Goal: Task Accomplishment & Management: Manage account settings

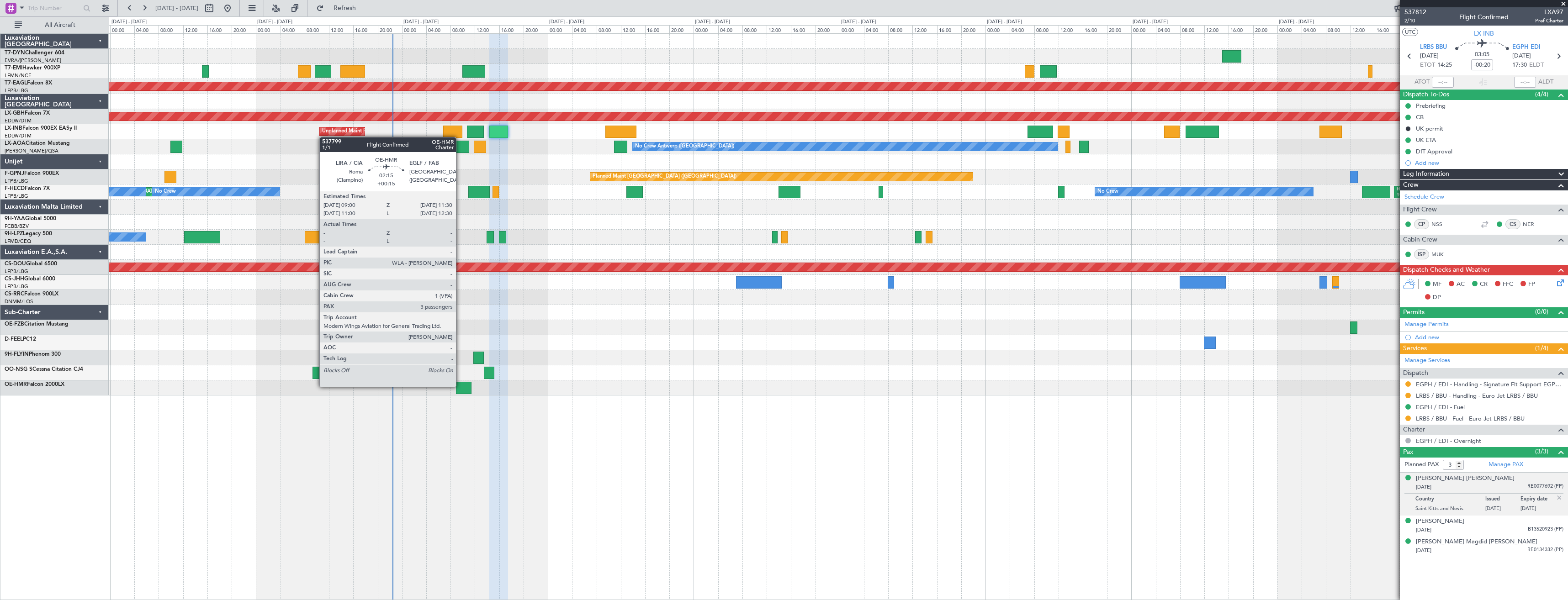
click at [460, 386] on div at bounding box center [463, 387] width 16 height 12
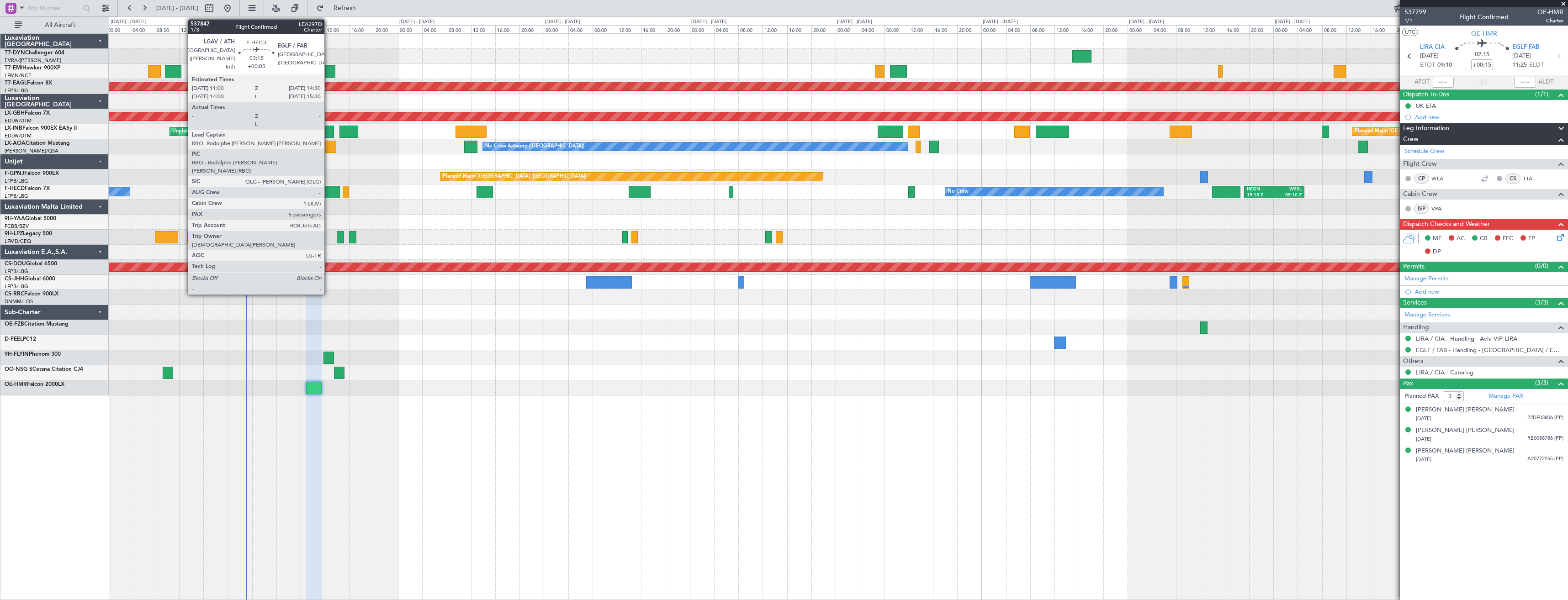
click at [329, 190] on div at bounding box center [329, 192] width 21 height 12
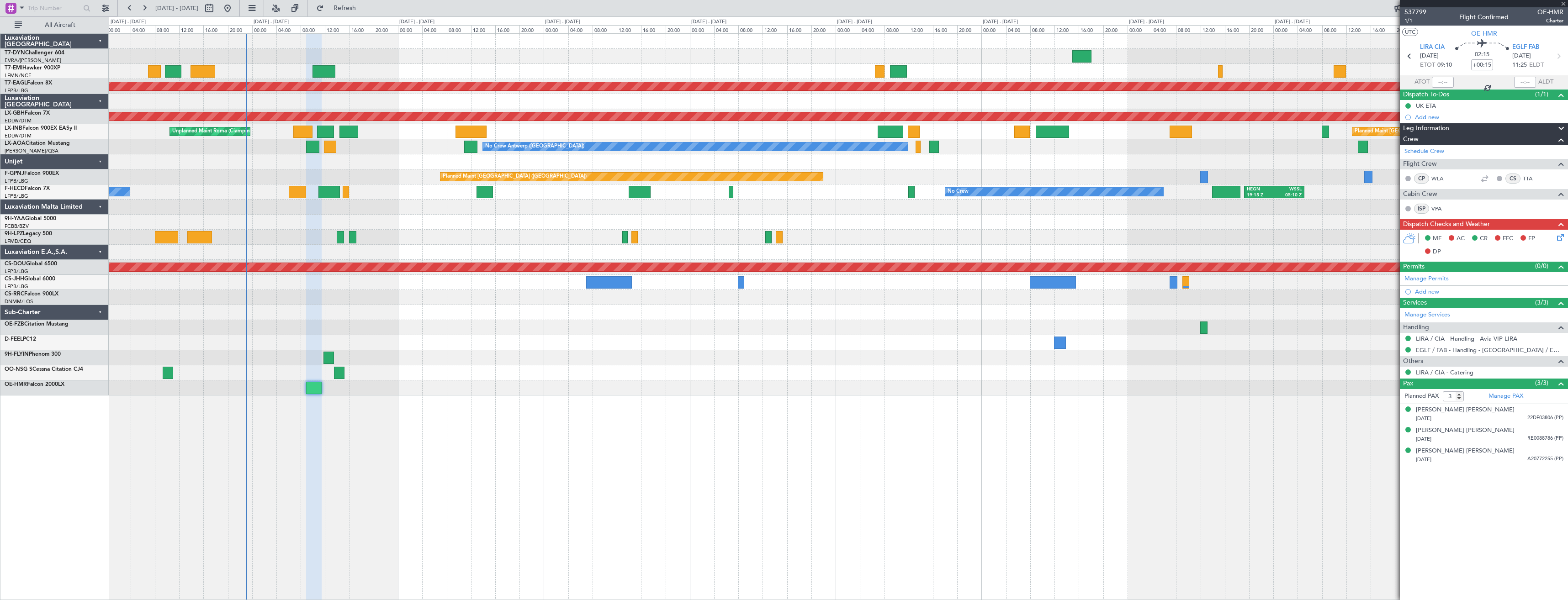
type input "+00:05"
type input "5"
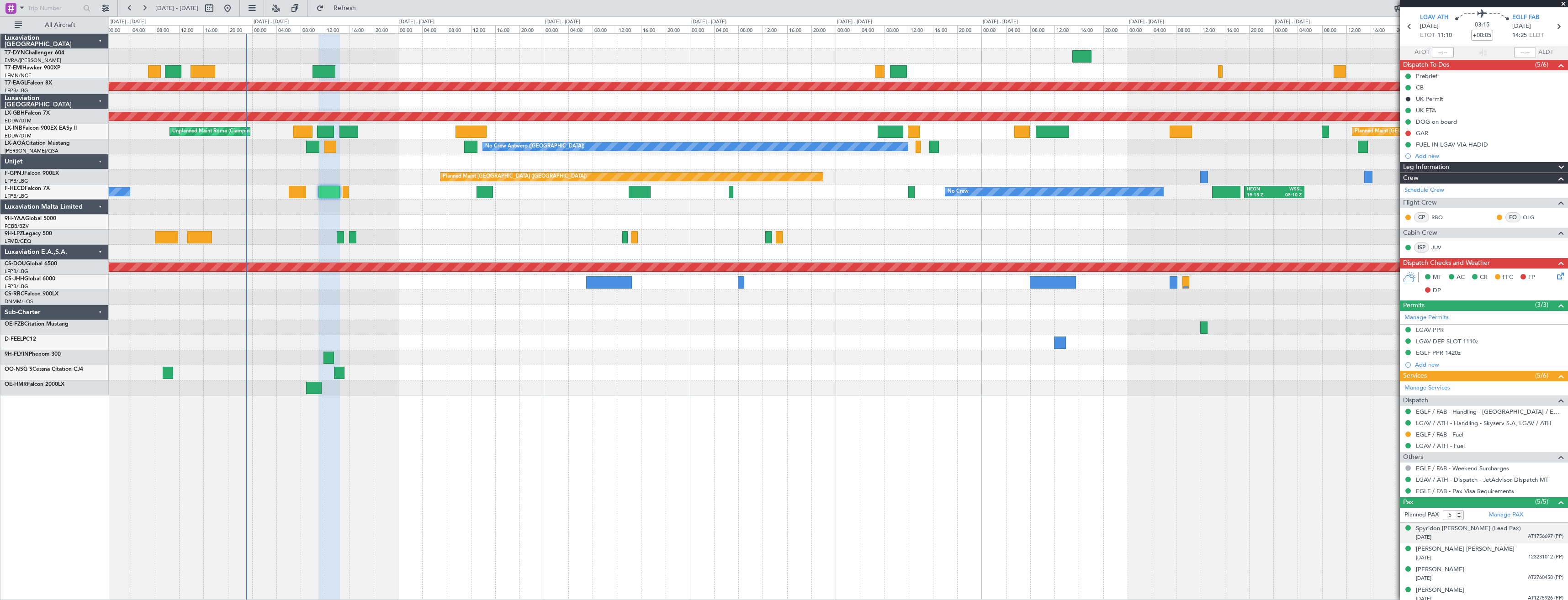
scroll to position [46, 0]
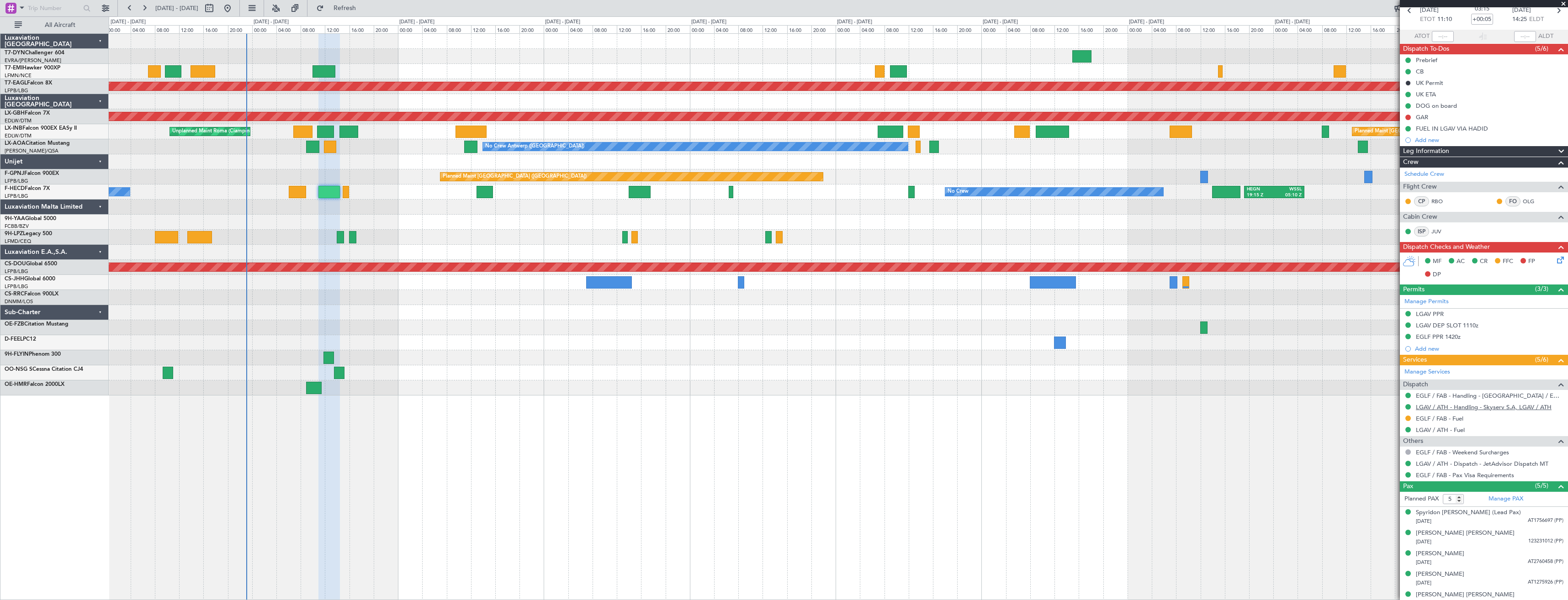
click at [1437, 409] on link "LGAV / ATH - Handling - Skyserv S.A, LGAV / ATH" at bounding box center [1484, 408] width 135 height 8
click at [1406, 117] on div "Completed" at bounding box center [1408, 121] width 29 height 11
click at [1410, 117] on button at bounding box center [1408, 117] width 6 height 6
click at [1401, 154] on span "Completed" at bounding box center [1412, 157] width 30 height 9
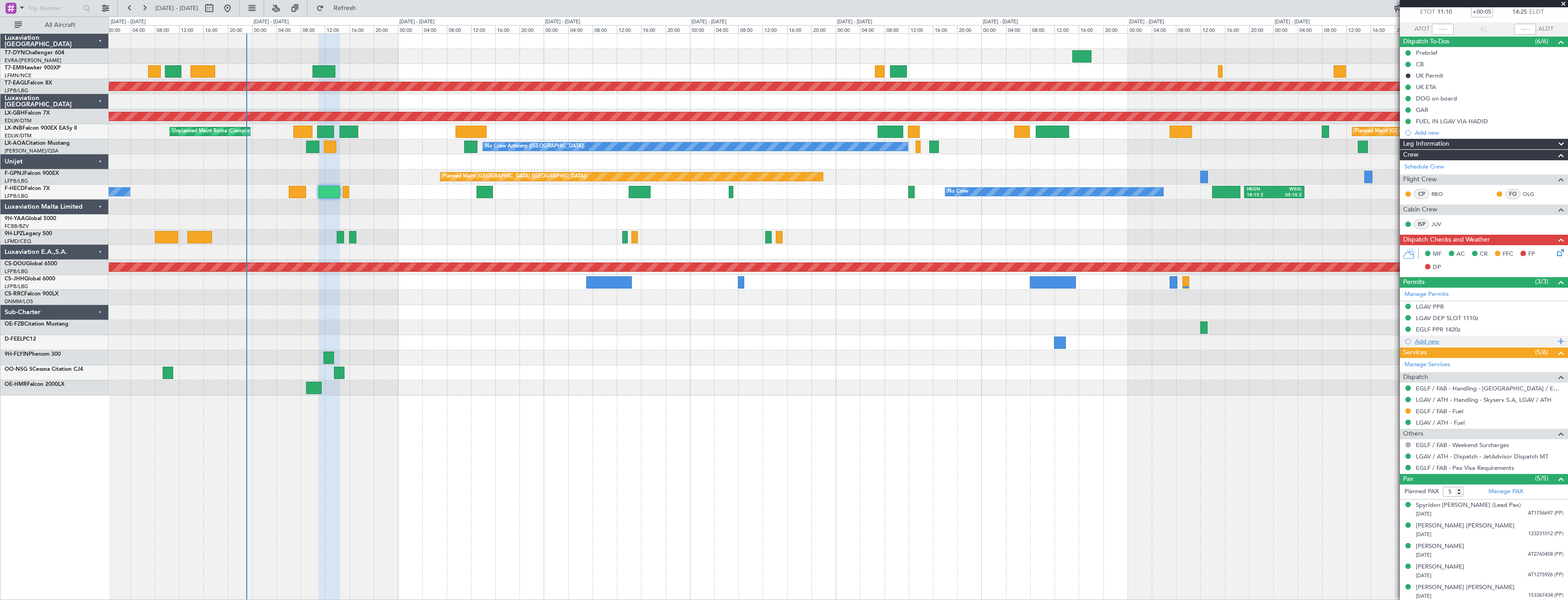
scroll to position [55, 0]
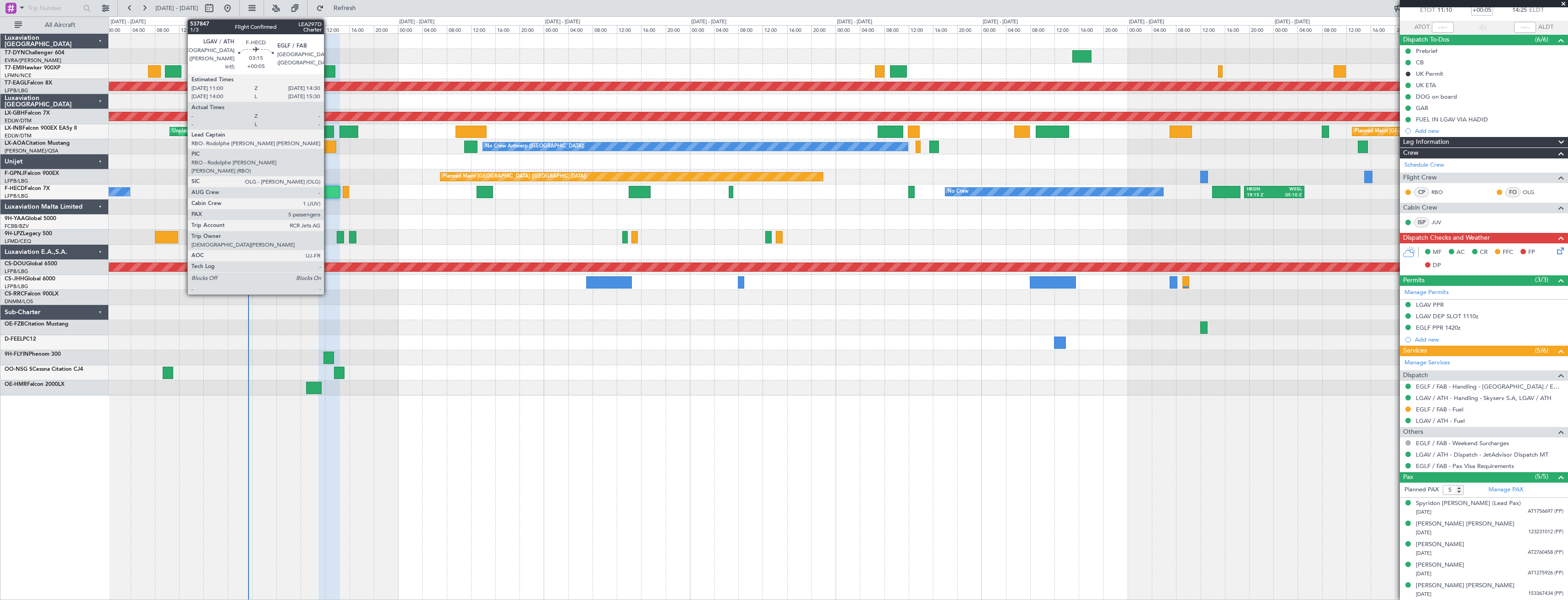
click at [328, 188] on div at bounding box center [329, 192] width 21 height 12
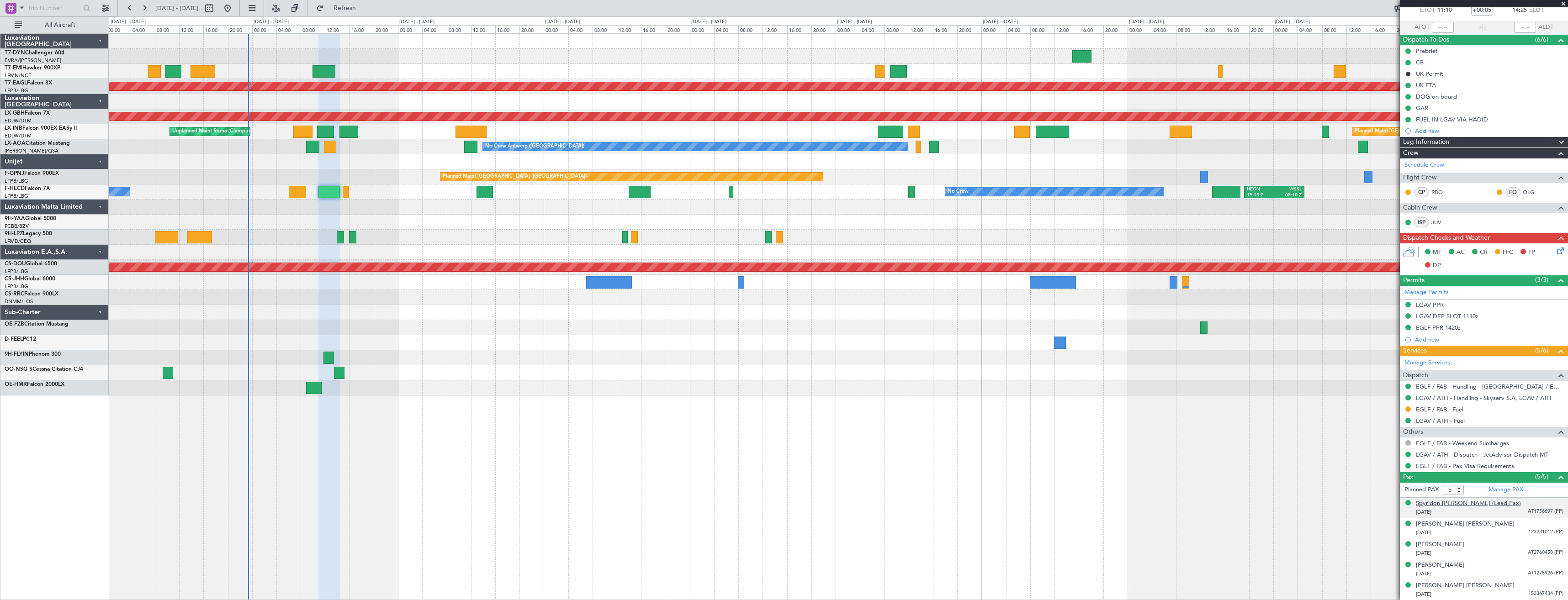
click at [1468, 503] on div "Spyridon [PERSON_NAME] (Lead Pax)" at bounding box center [1468, 503] width 105 height 9
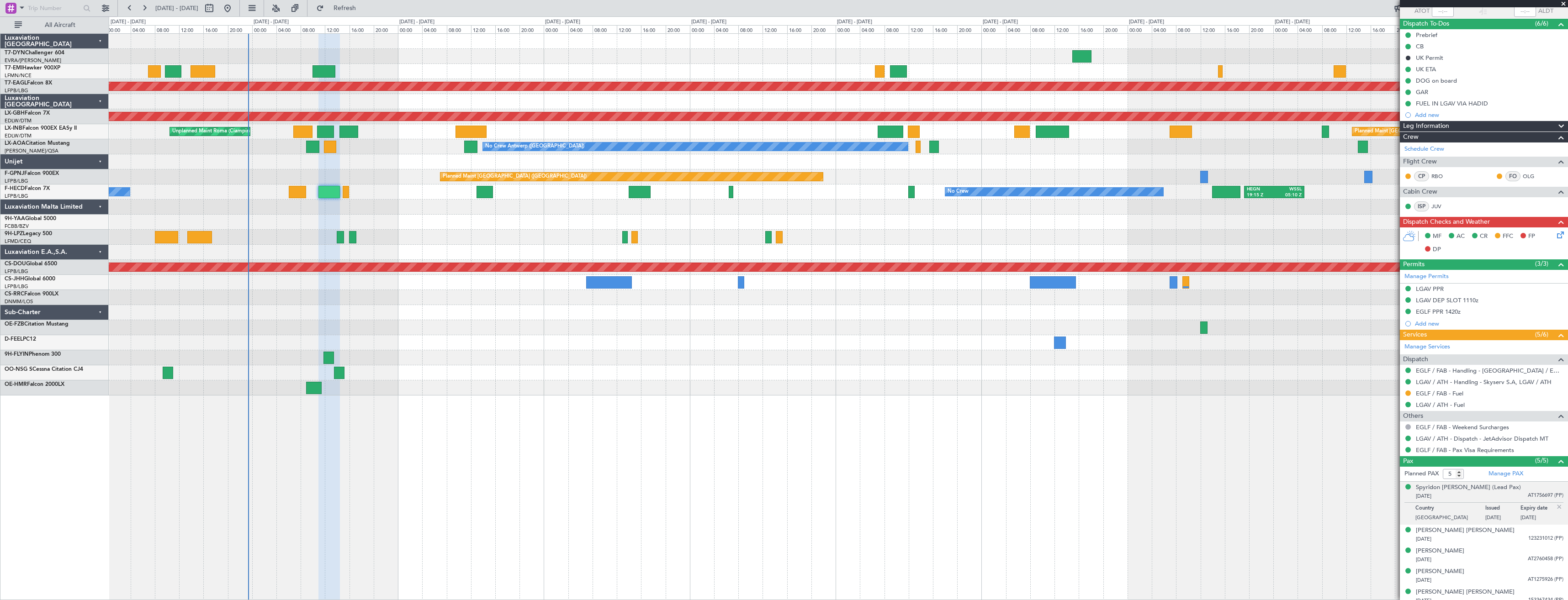
scroll to position [77, 0]
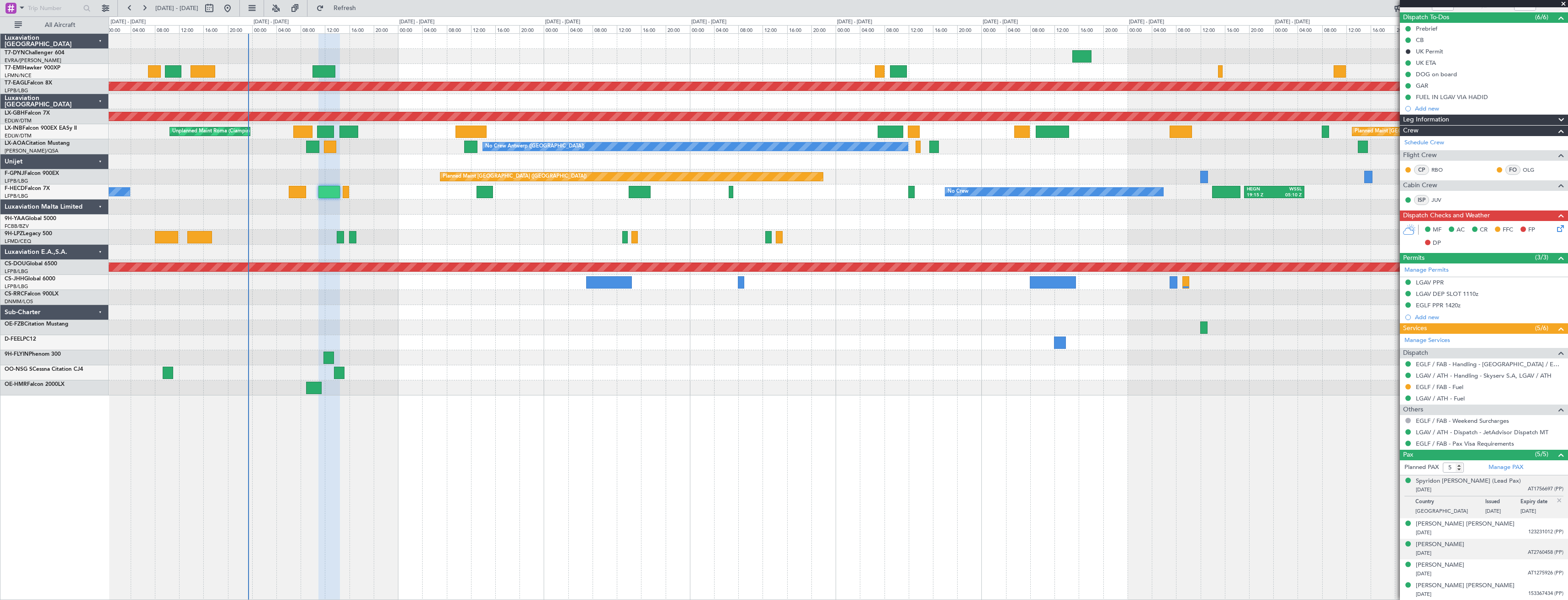
click at [1486, 547] on div "[PERSON_NAME] [DATE] AT2760458 (PP)" at bounding box center [1490, 549] width 148 height 18
click at [1447, 520] on div "[PERSON_NAME]" at bounding box center [1440, 522] width 48 height 9
click at [1479, 481] on div "Spyridon [PERSON_NAME] (Lead Pax)" at bounding box center [1468, 481] width 105 height 9
click at [1492, 530] on div "[DATE] 123231012 (PP)" at bounding box center [1490, 532] width 148 height 9
click at [1451, 503] on div "[PERSON_NAME] [PERSON_NAME]" at bounding box center [1465, 501] width 99 height 9
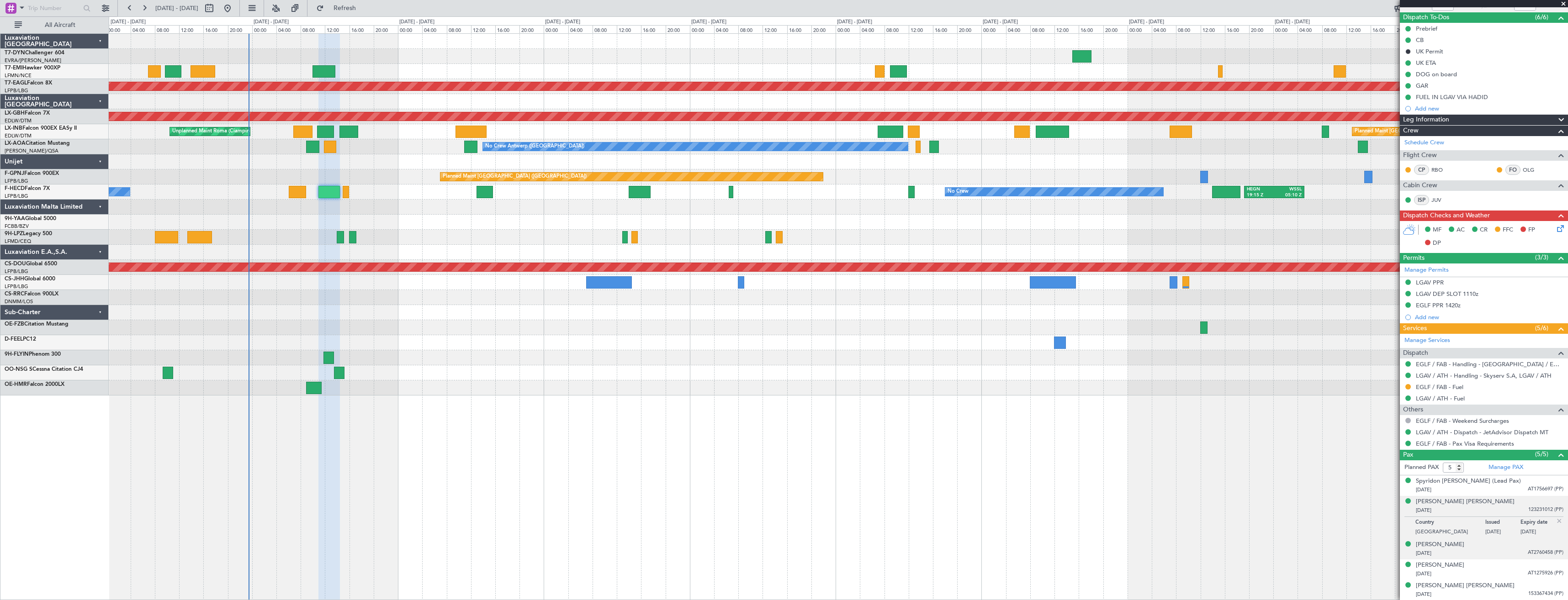
click at [1507, 552] on div "[DATE] AT2760458 (PP)" at bounding box center [1490, 553] width 148 height 9
click at [1446, 523] on div "[PERSON_NAME]" at bounding box center [1440, 522] width 48 height 9
click at [1433, 566] on div "[PERSON_NAME]" at bounding box center [1440, 565] width 48 height 9
click at [1447, 586] on div "[PERSON_NAME] [PERSON_NAME]" at bounding box center [1465, 585] width 99 height 9
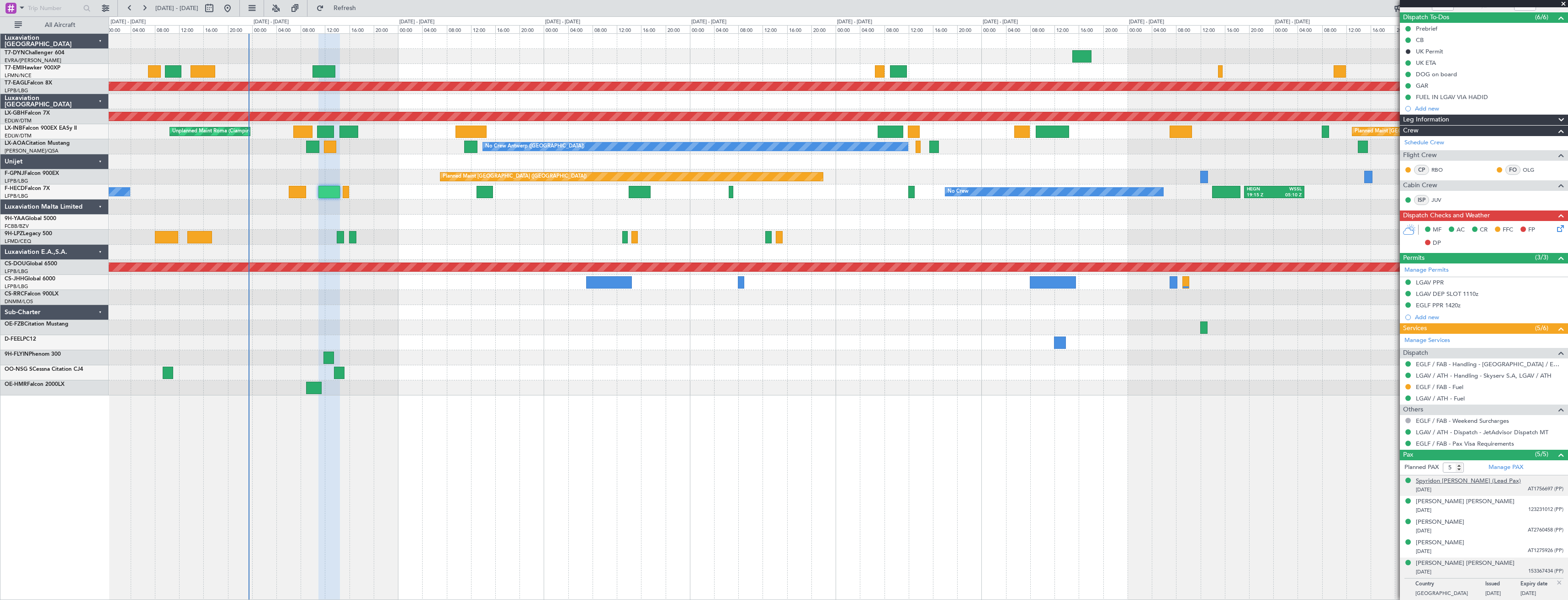
click at [1442, 483] on div "Spyridon [PERSON_NAME] (Lead Pax)" at bounding box center [1468, 481] width 105 height 9
click at [1440, 522] on div "[PERSON_NAME] [PERSON_NAME]" at bounding box center [1465, 523] width 99 height 9
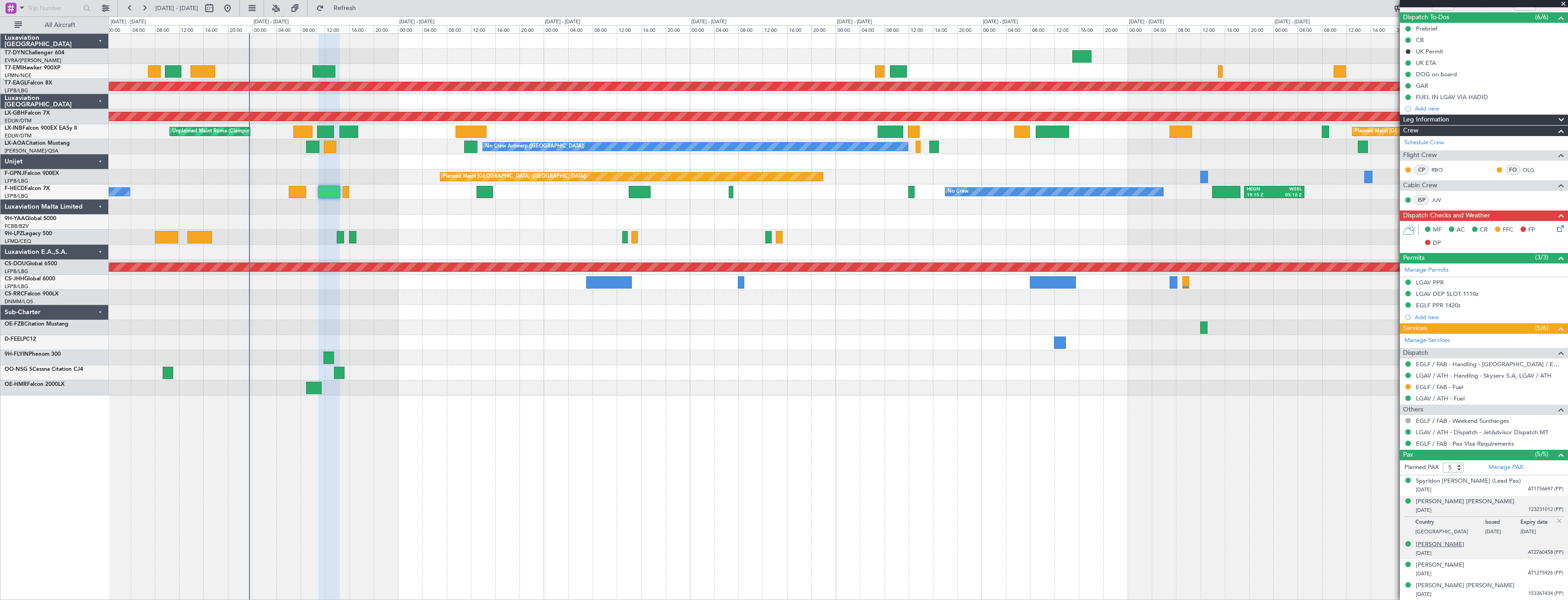
click at [1435, 542] on div "[PERSON_NAME]" at bounding box center [1440, 545] width 48 height 9
click at [1434, 564] on div "[PERSON_NAME]" at bounding box center [1440, 565] width 48 height 9
click at [1450, 583] on div "[PERSON_NAME] [PERSON_NAME]" at bounding box center [1465, 585] width 99 height 9
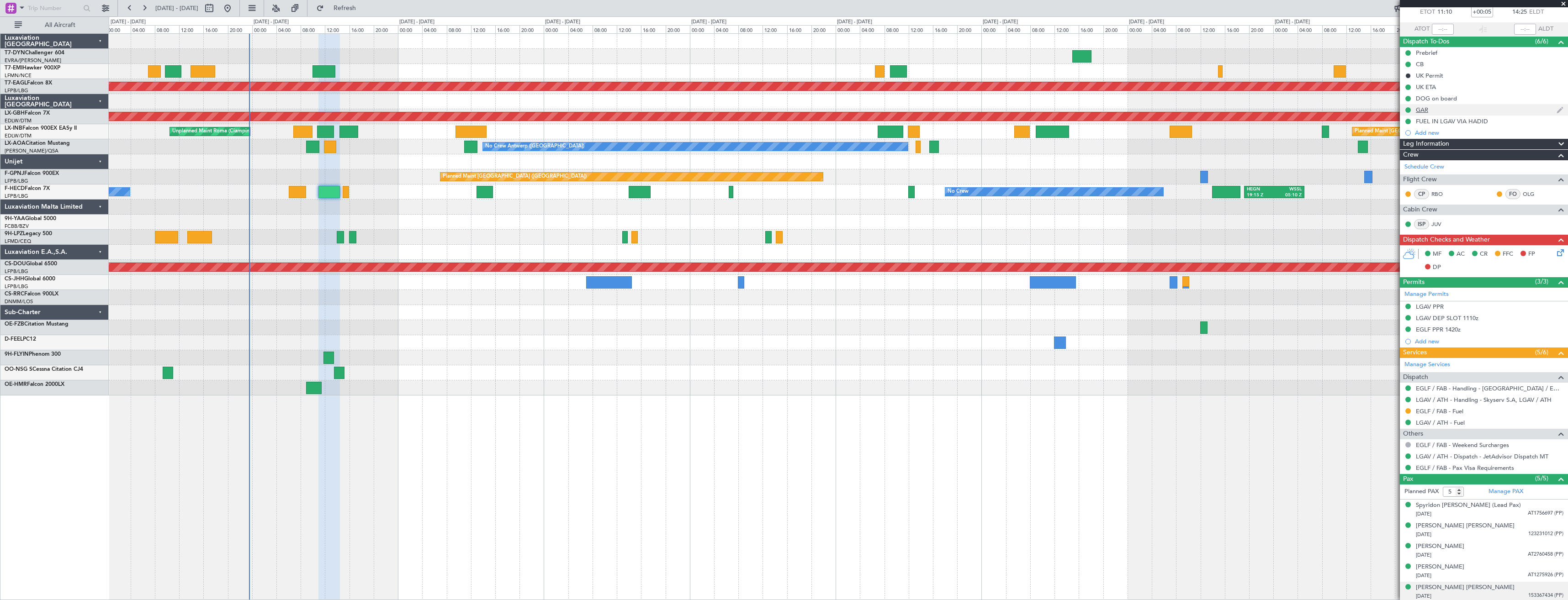
scroll to position [0, 0]
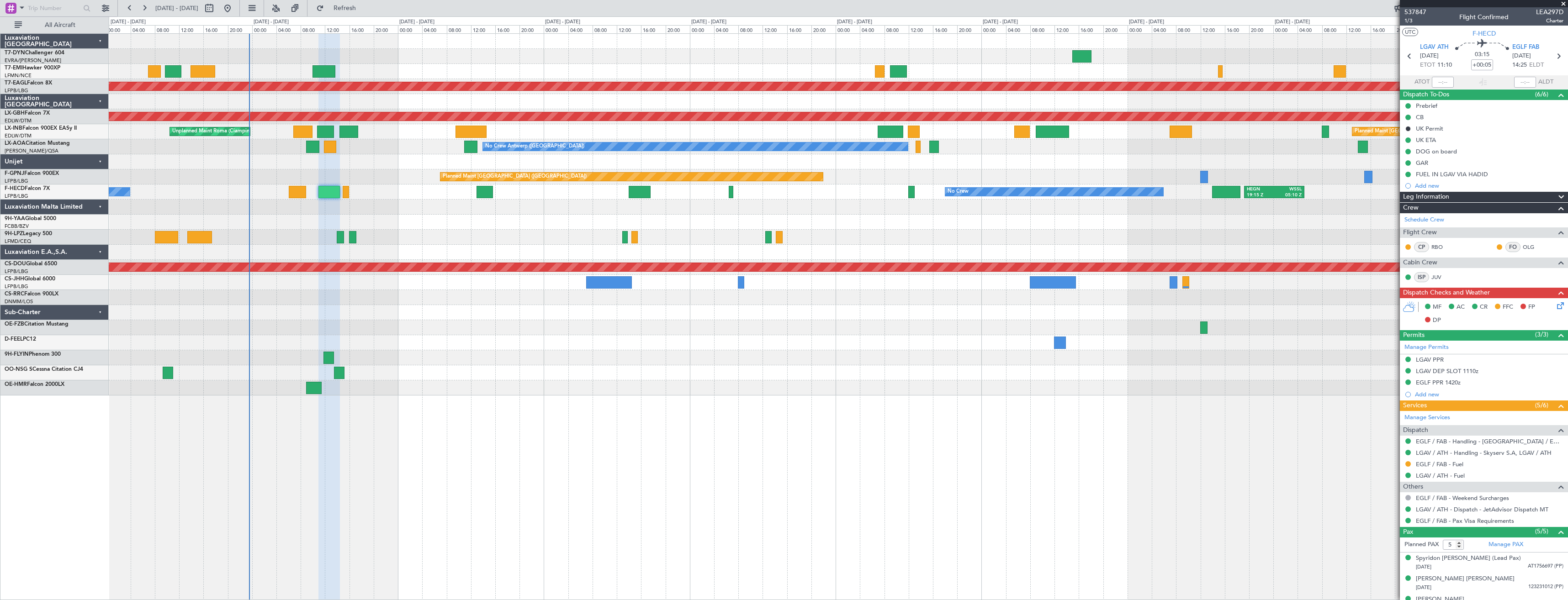
click at [1536, 10] on span "LEA297D" at bounding box center [1550, 12] width 28 height 10
copy span "LEA297D"
click at [1425, 161] on div "GAR" at bounding box center [1422, 163] width 12 height 8
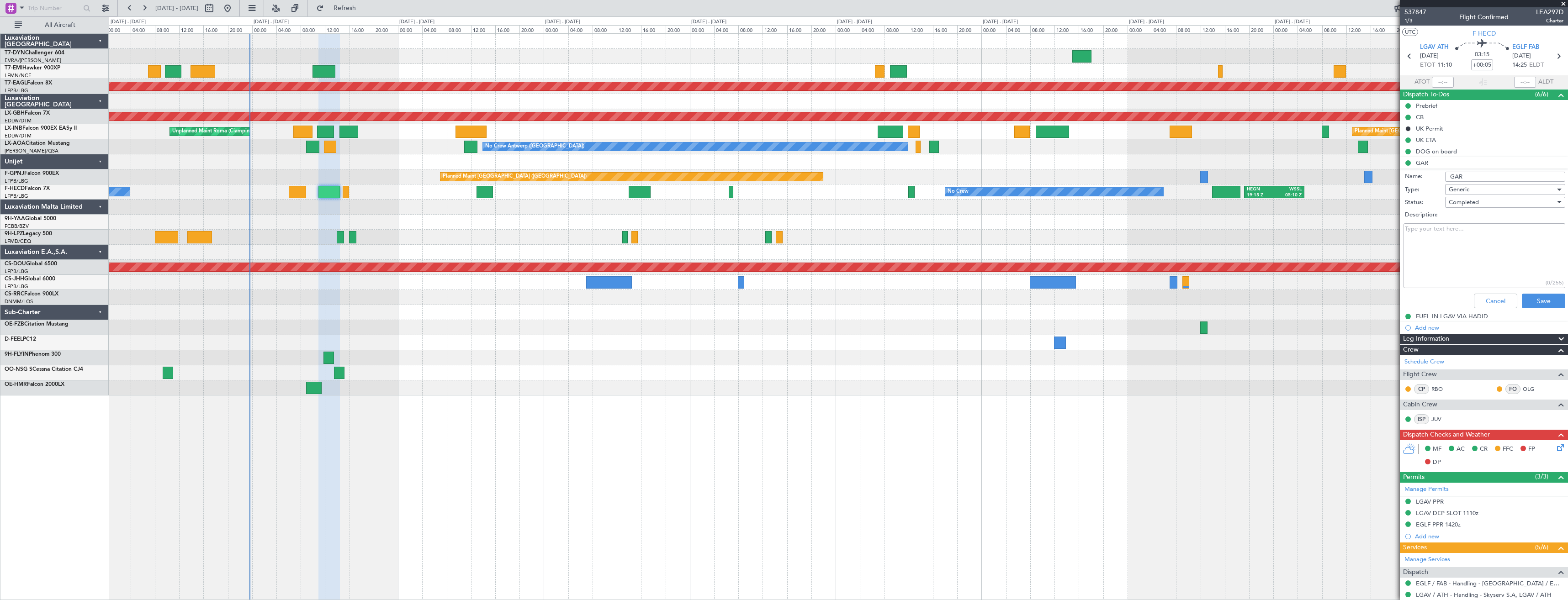
click at [1438, 241] on textarea "Description:" at bounding box center [1484, 256] width 162 height 65
paste textarea "GAR submission identifier: 20250927_233232_FHECD_6810543_PNRGo."
type textarea "GAR submission identifier: 20250927_233232_FHECD_6810543_PNRGo."
click at [1535, 300] on button "Save" at bounding box center [1544, 301] width 43 height 15
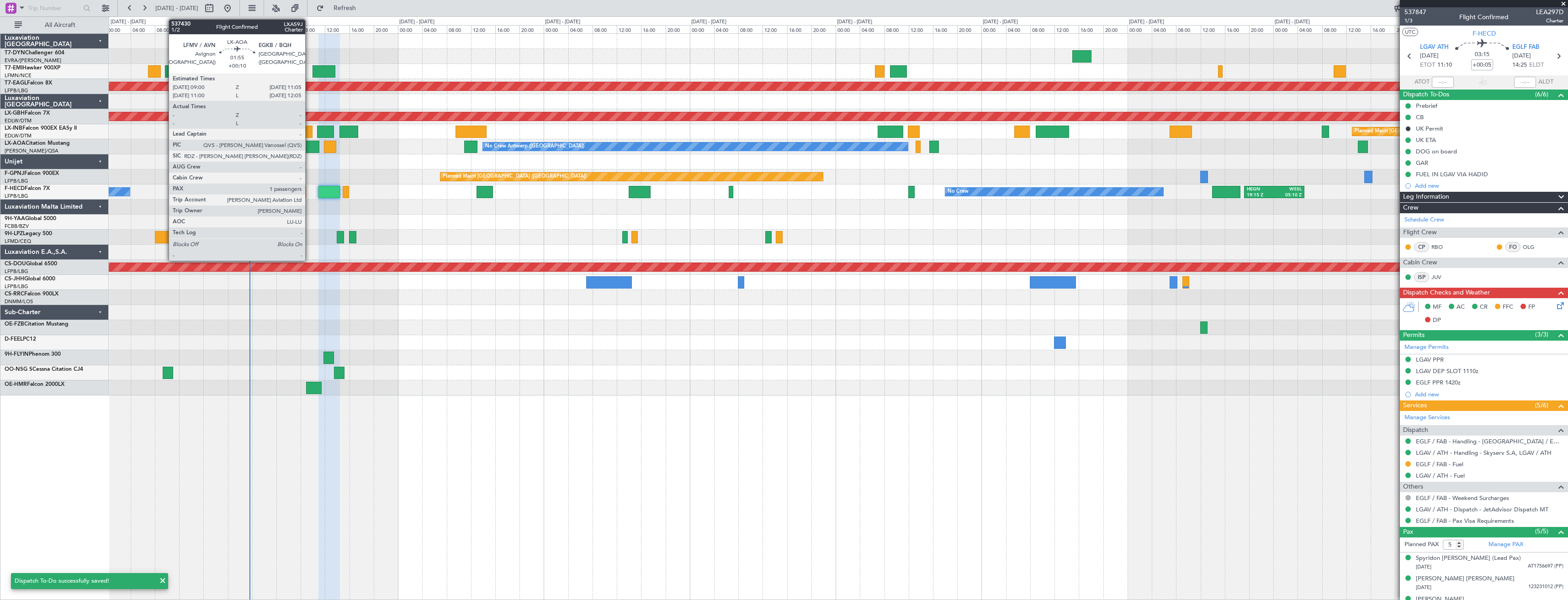
click at [309, 149] on div at bounding box center [312, 146] width 13 height 12
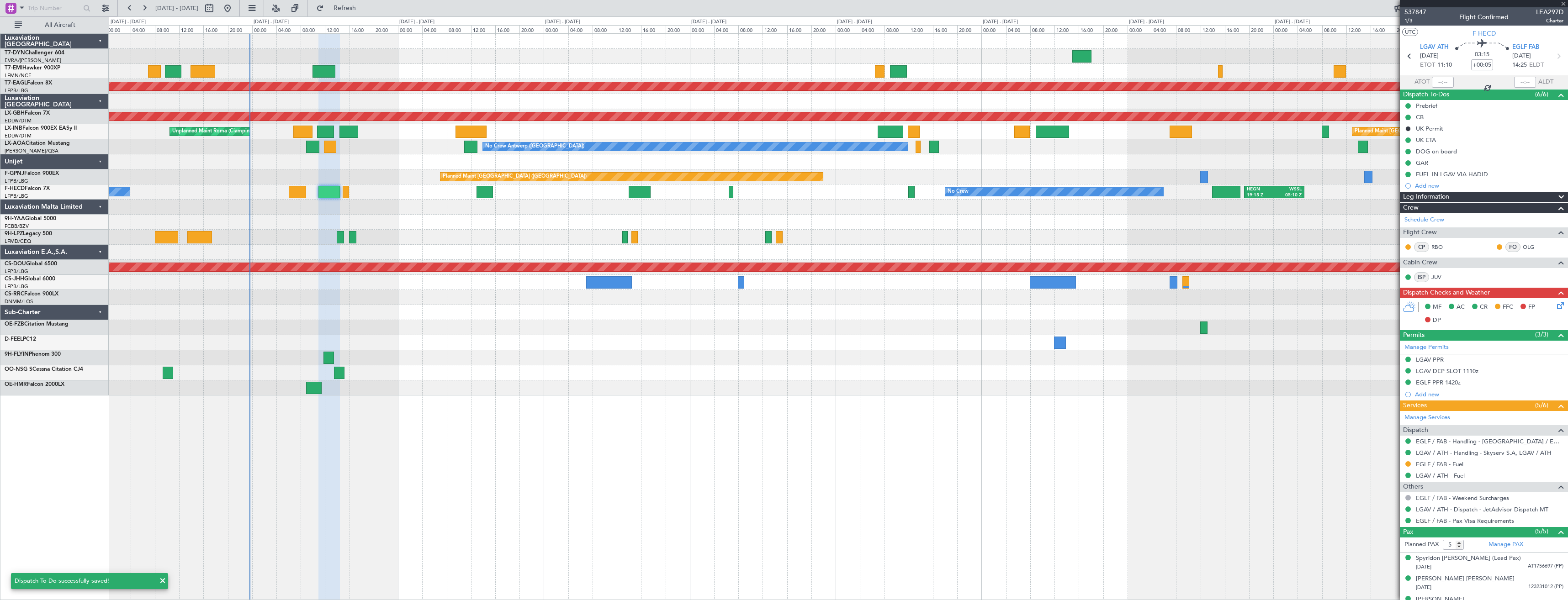
type input "+00:10"
type input "1"
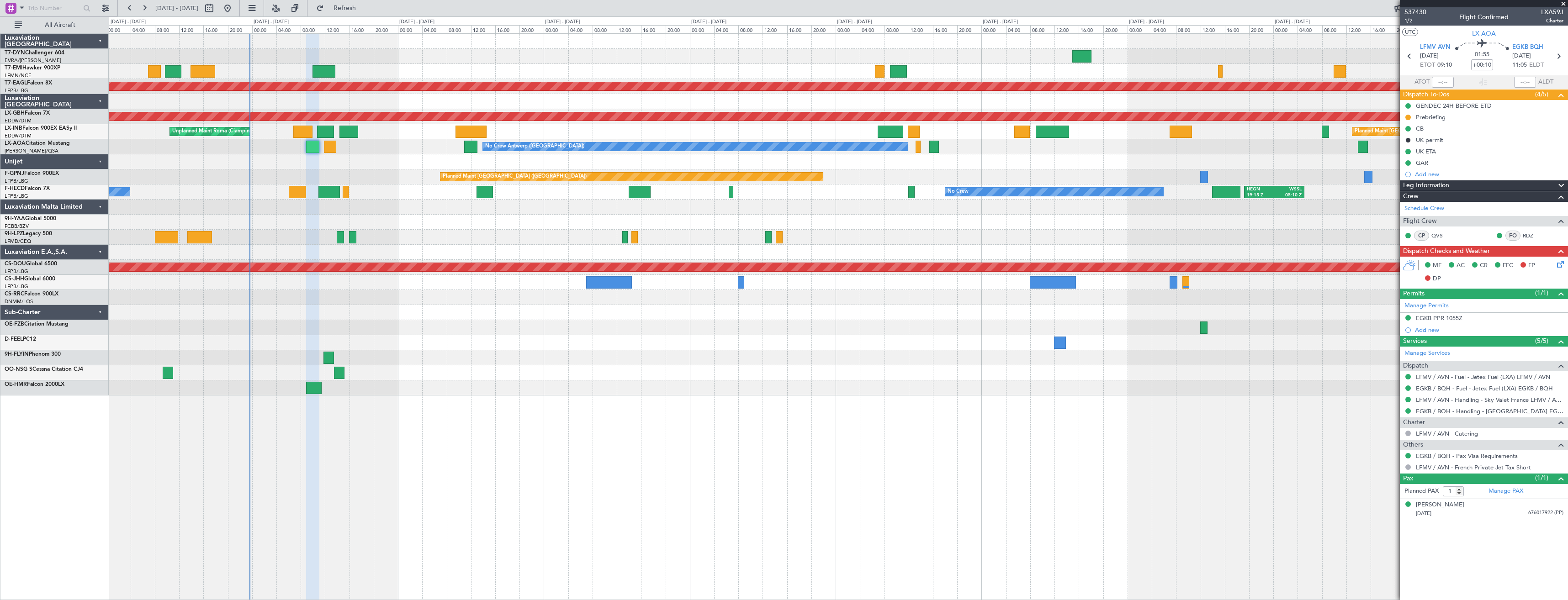
click at [1424, 165] on div "GAR" at bounding box center [1422, 163] width 12 height 8
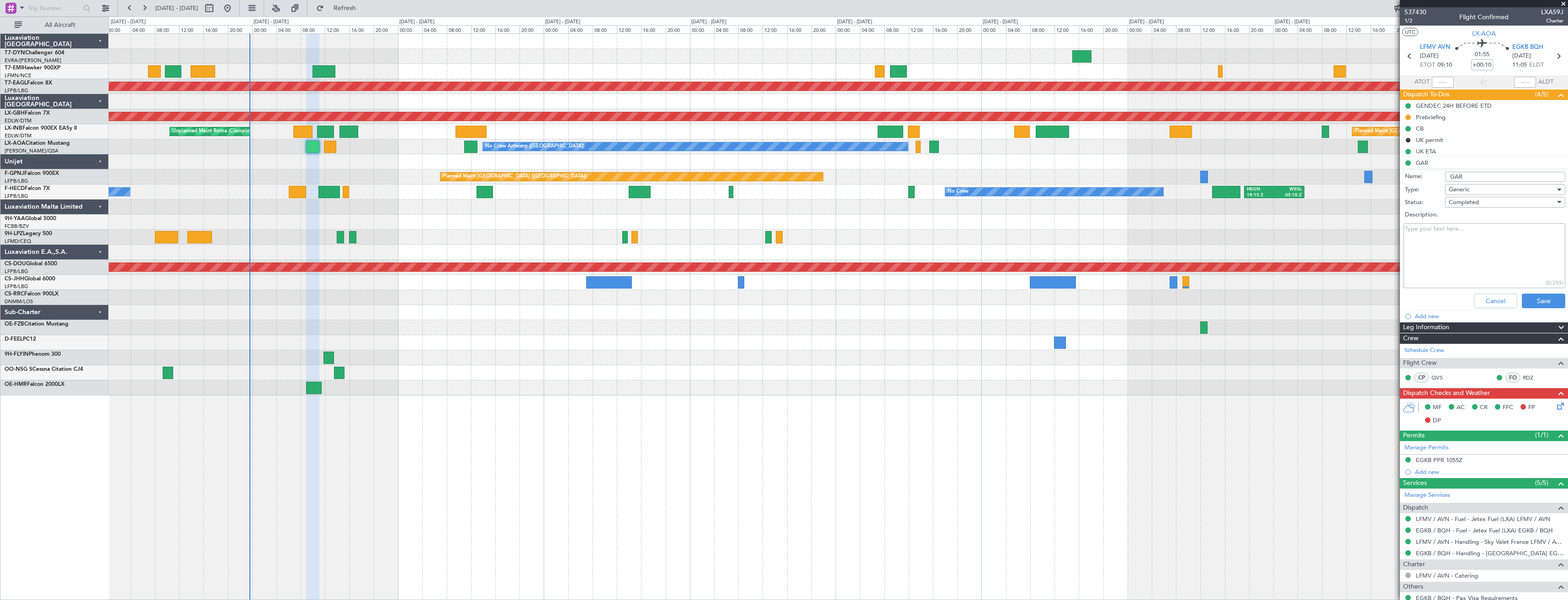
click at [1433, 253] on textarea "Description:" at bounding box center [1484, 256] width 162 height 65
paste textarea "GAR submission identifier: 20250927_210211_LXAOA_6810360_PNRGo."
type textarea "GAR submission identifier: 20250927_210211_LXAOA_6810360_PNRGo."
click at [1535, 301] on button "Save" at bounding box center [1544, 301] width 43 height 15
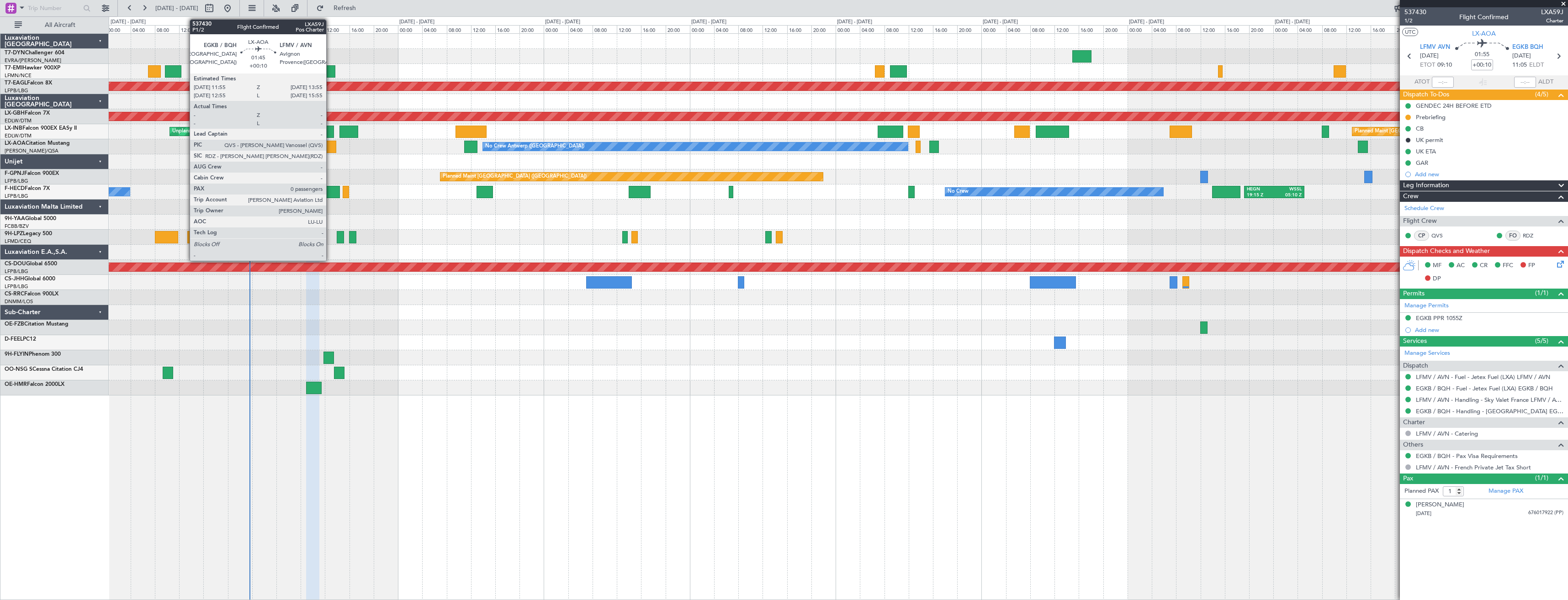
click at [330, 147] on div at bounding box center [330, 146] width 12 height 12
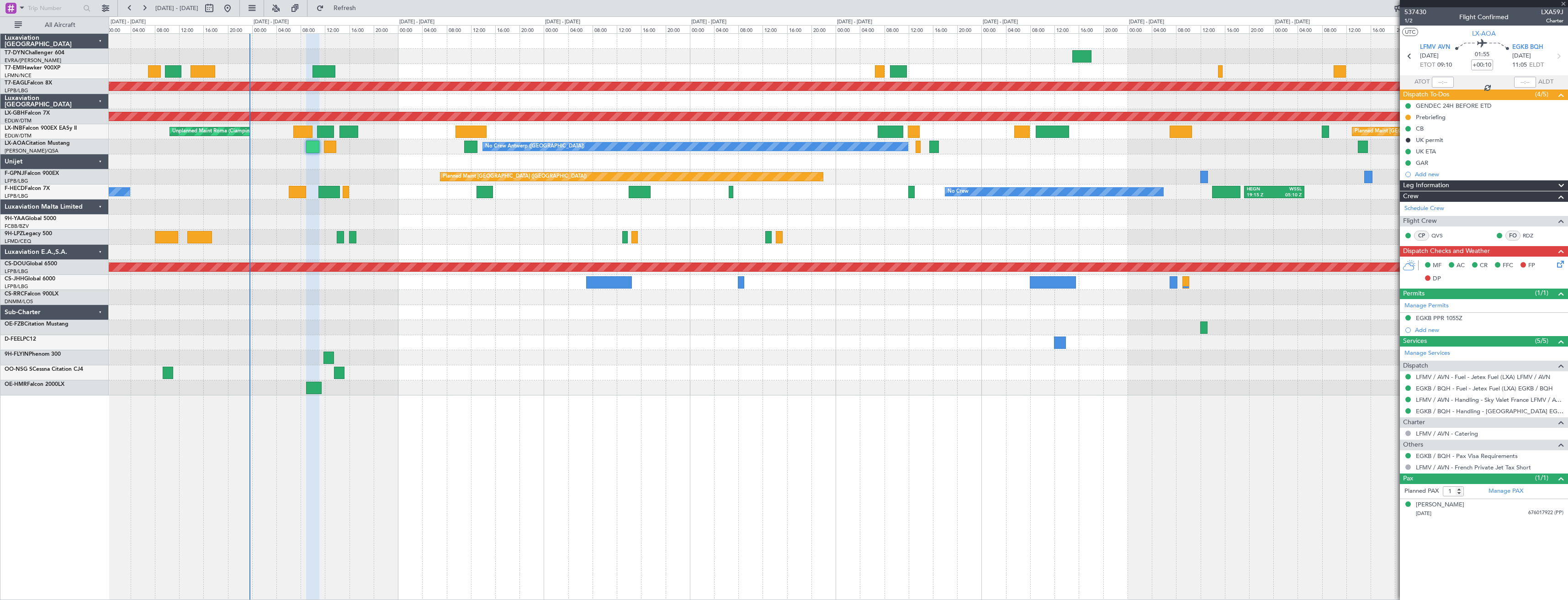
type input "0"
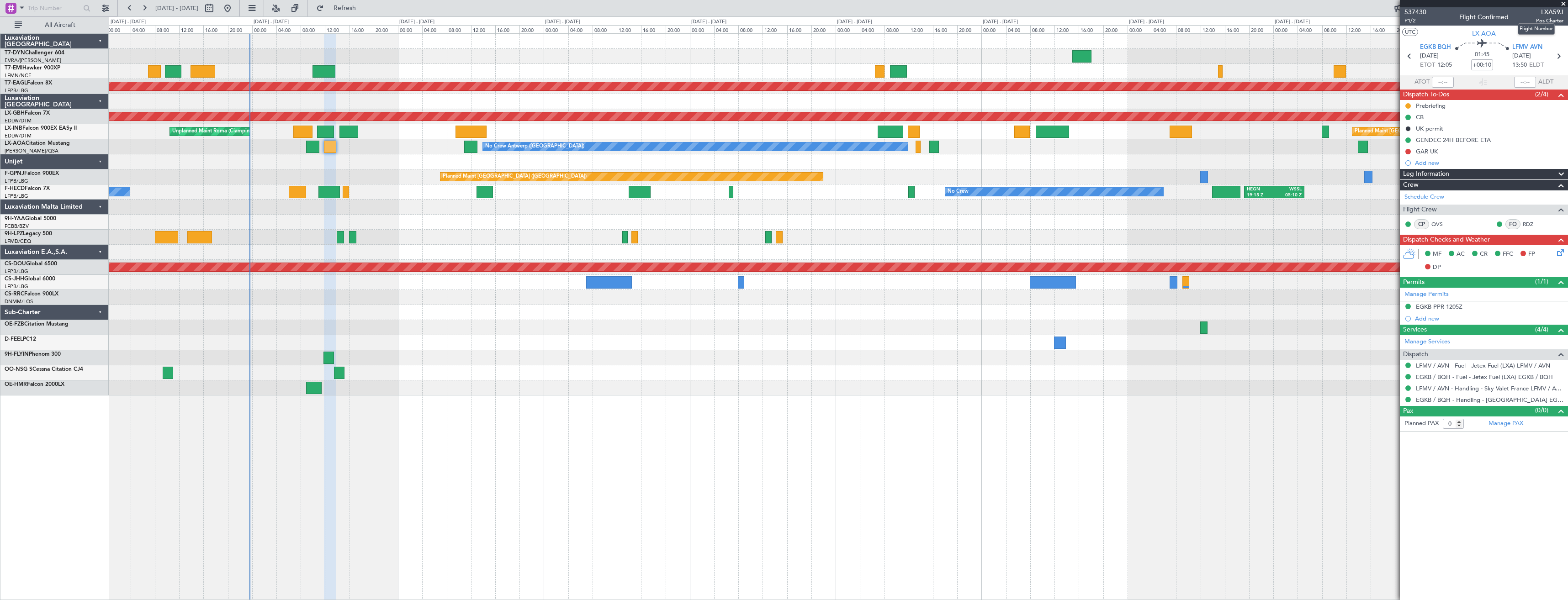
click at [1548, 10] on span "LXA59J" at bounding box center [1550, 12] width 28 height 10
copy span "LXA59J"
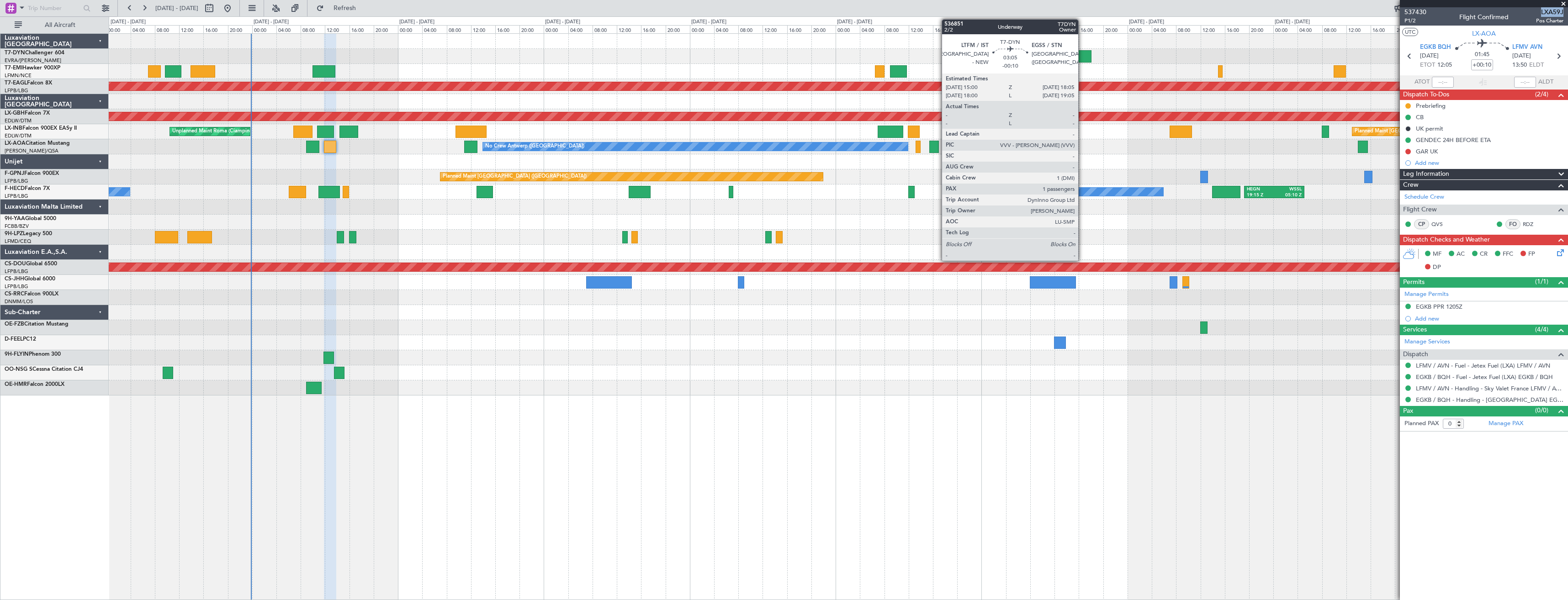
click at [1083, 56] on div at bounding box center [1082, 56] width 20 height 12
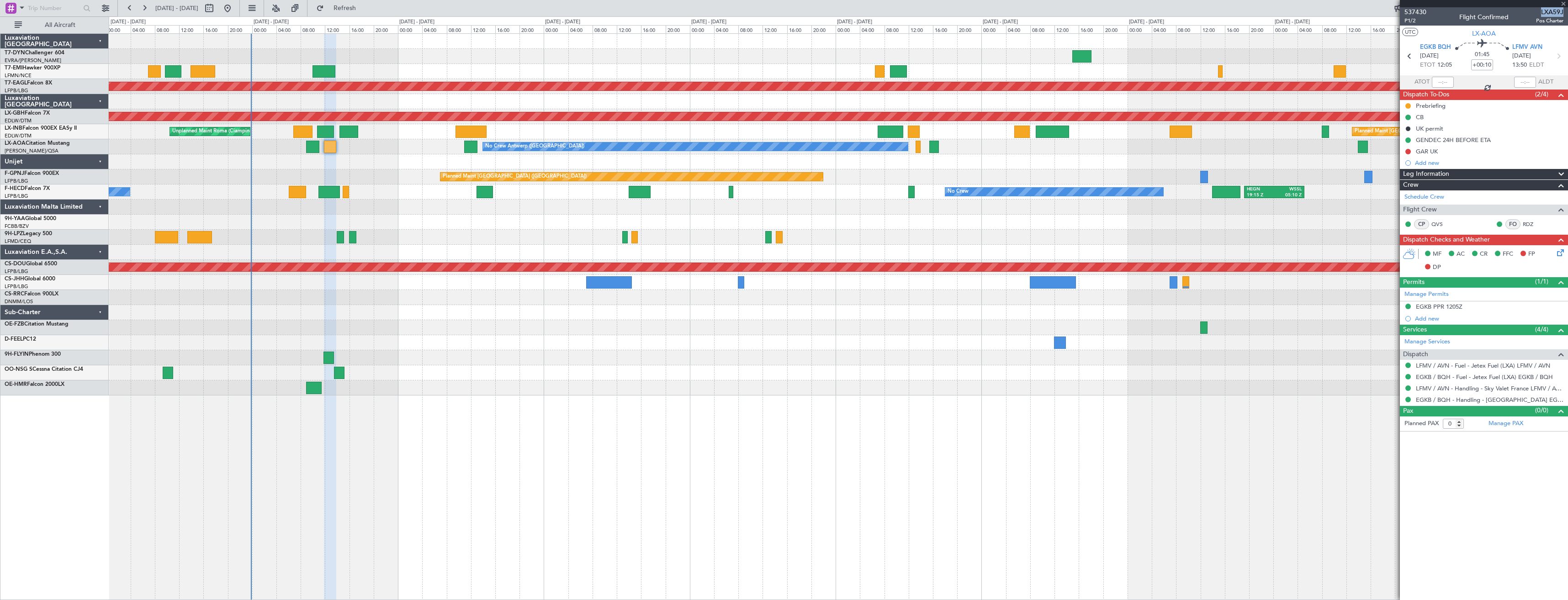
type input "-00:10"
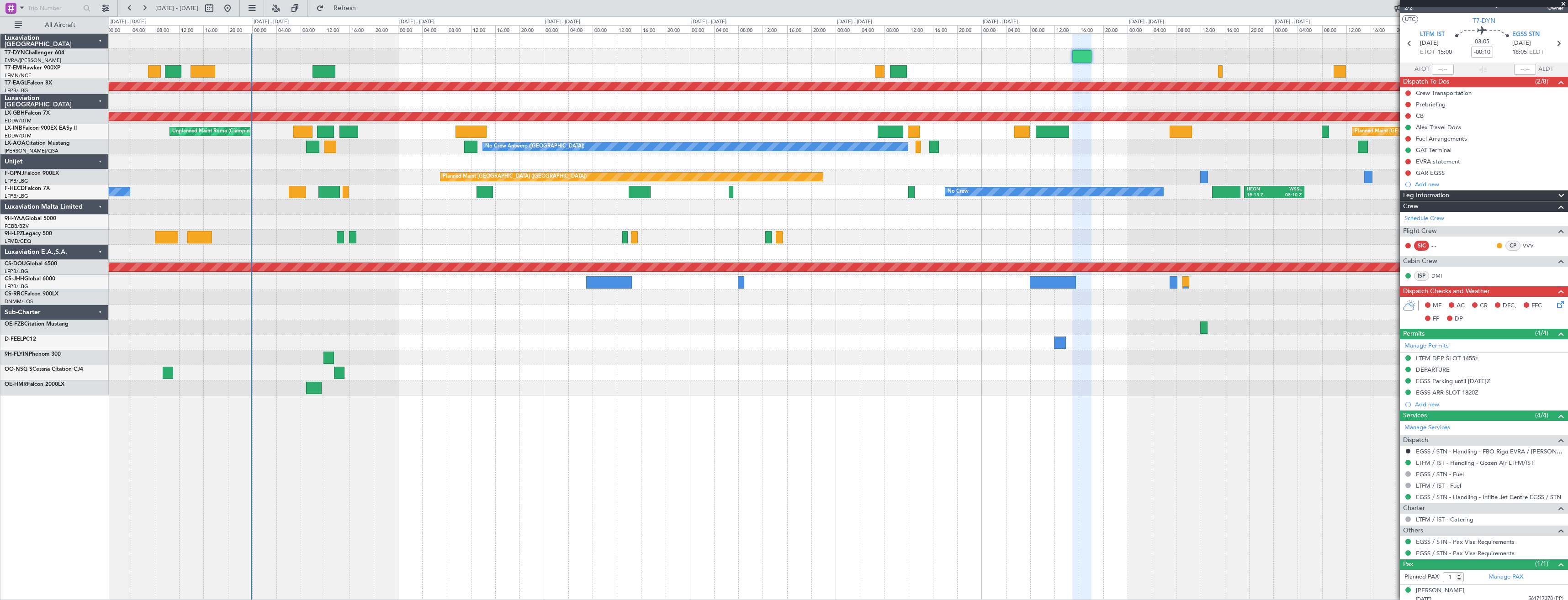
scroll to position [18, 0]
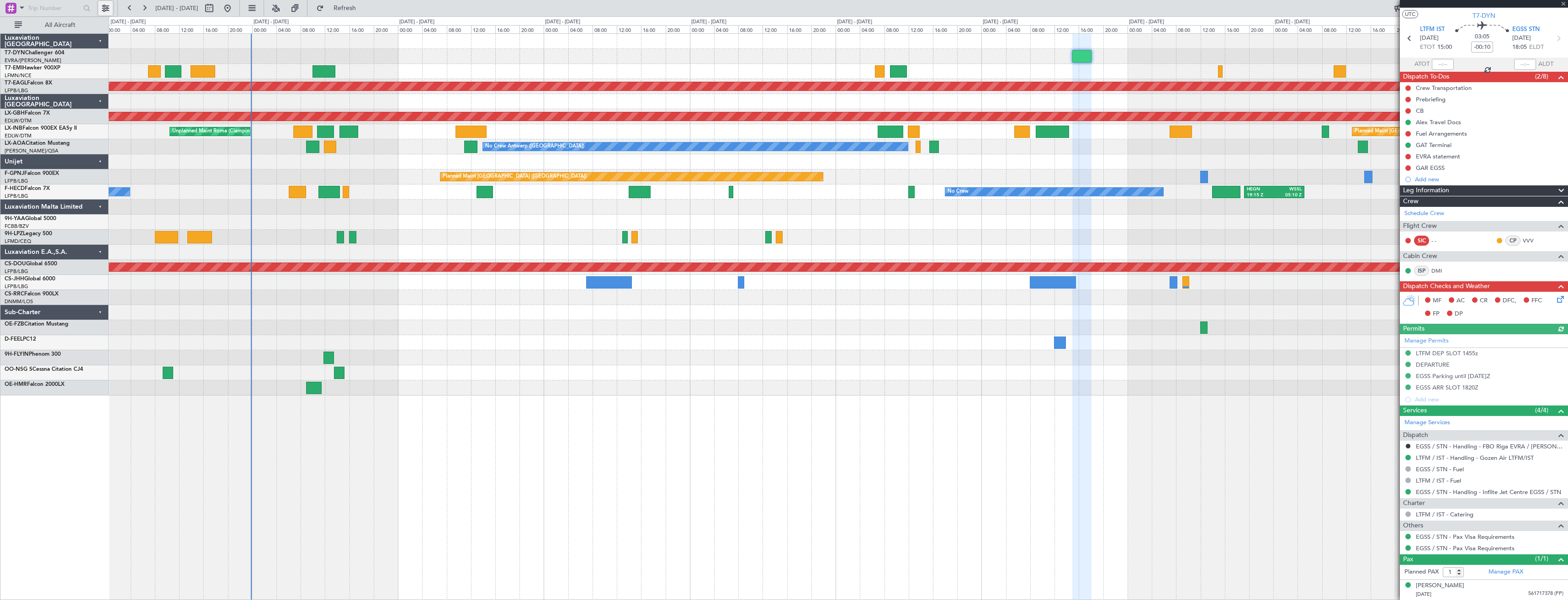
click at [109, 7] on button at bounding box center [105, 8] width 15 height 15
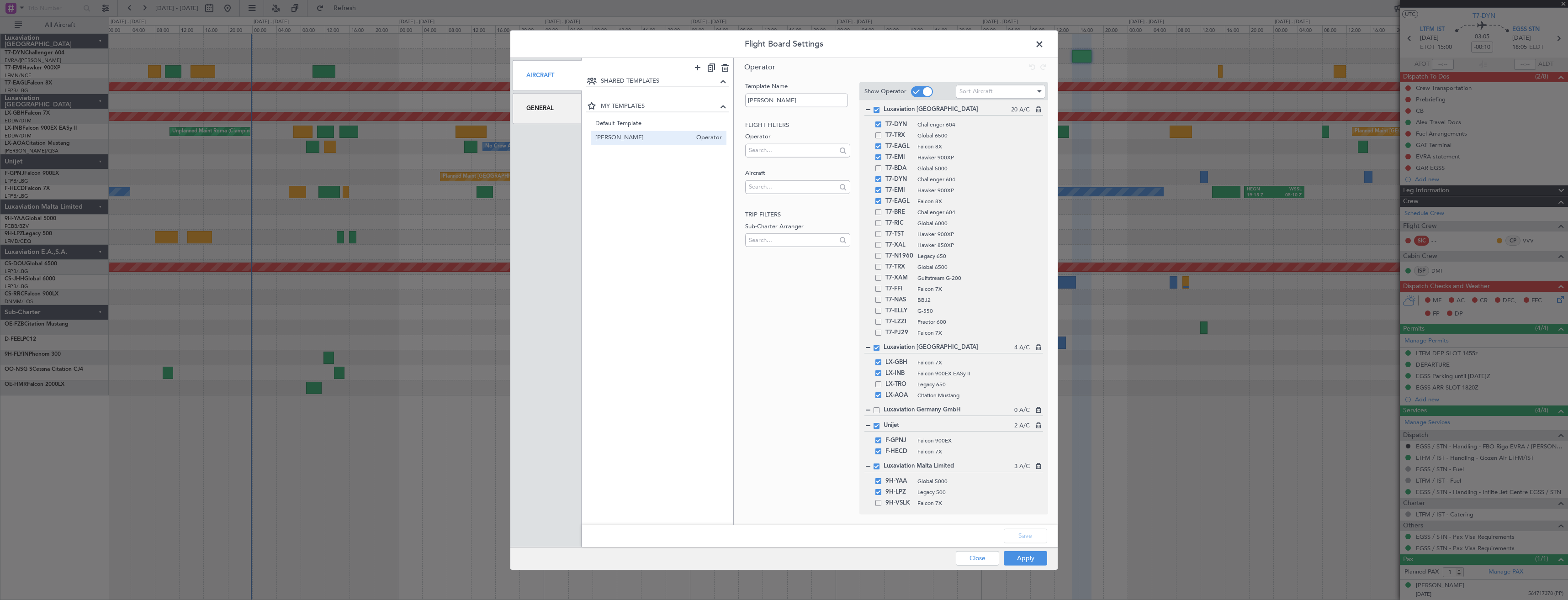
click at [512, 112] on div "Aircraft General" at bounding box center [546, 302] width 71 height 489
click at [519, 106] on div "General" at bounding box center [547, 108] width 69 height 31
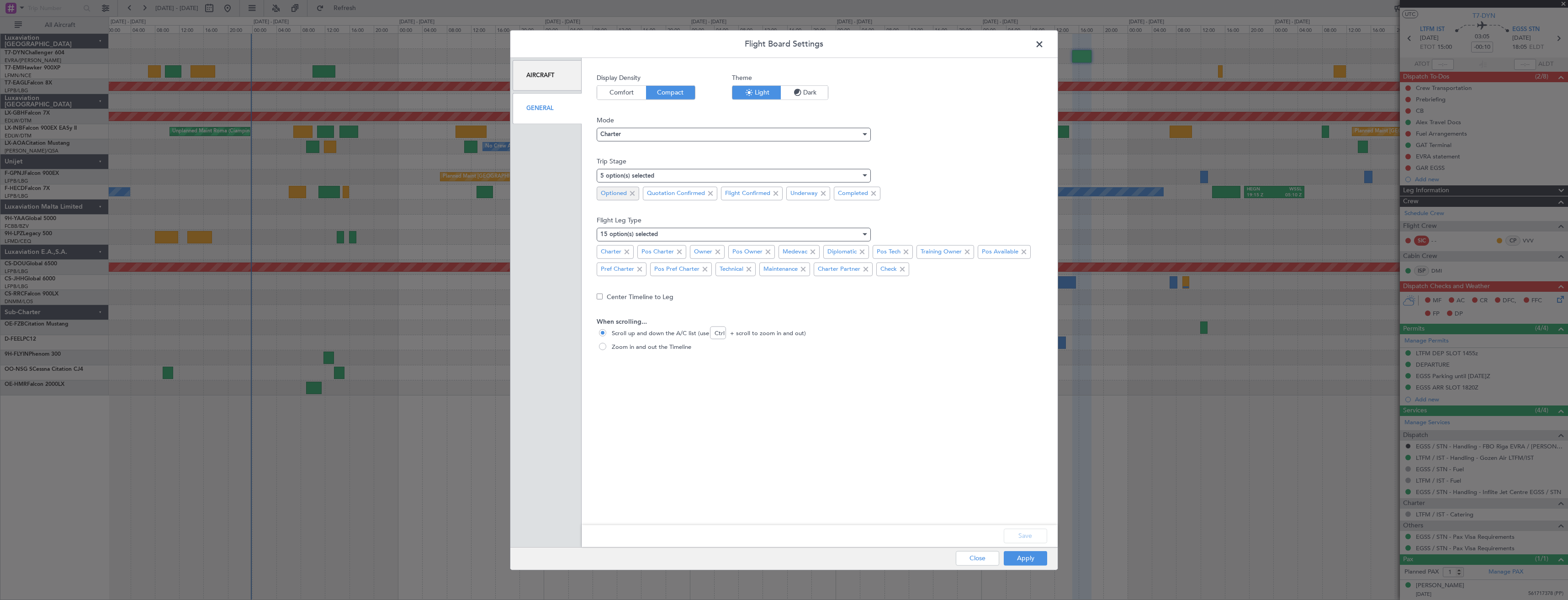
click at [633, 193] on span at bounding box center [631, 192] width 11 height 11
click at [1018, 534] on button "Save" at bounding box center [1025, 536] width 43 height 15
click at [1021, 562] on button "Apply" at bounding box center [1025, 558] width 43 height 15
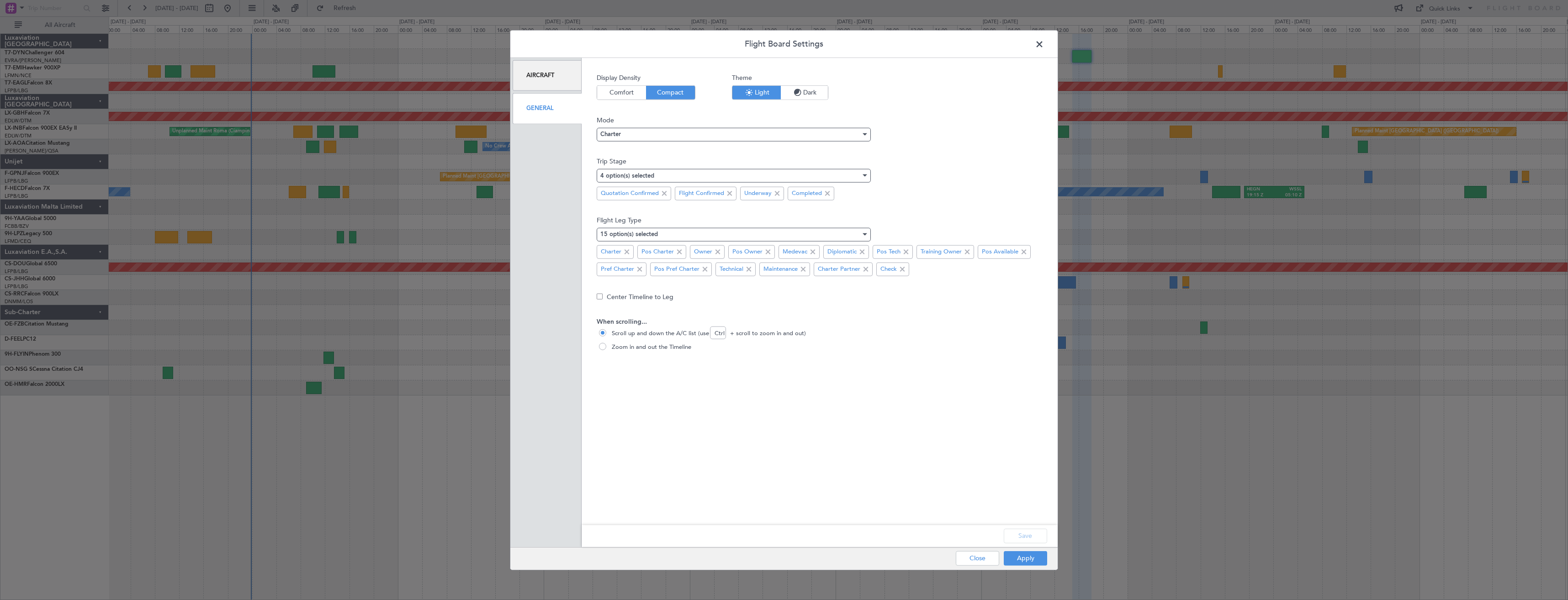
type input "0"
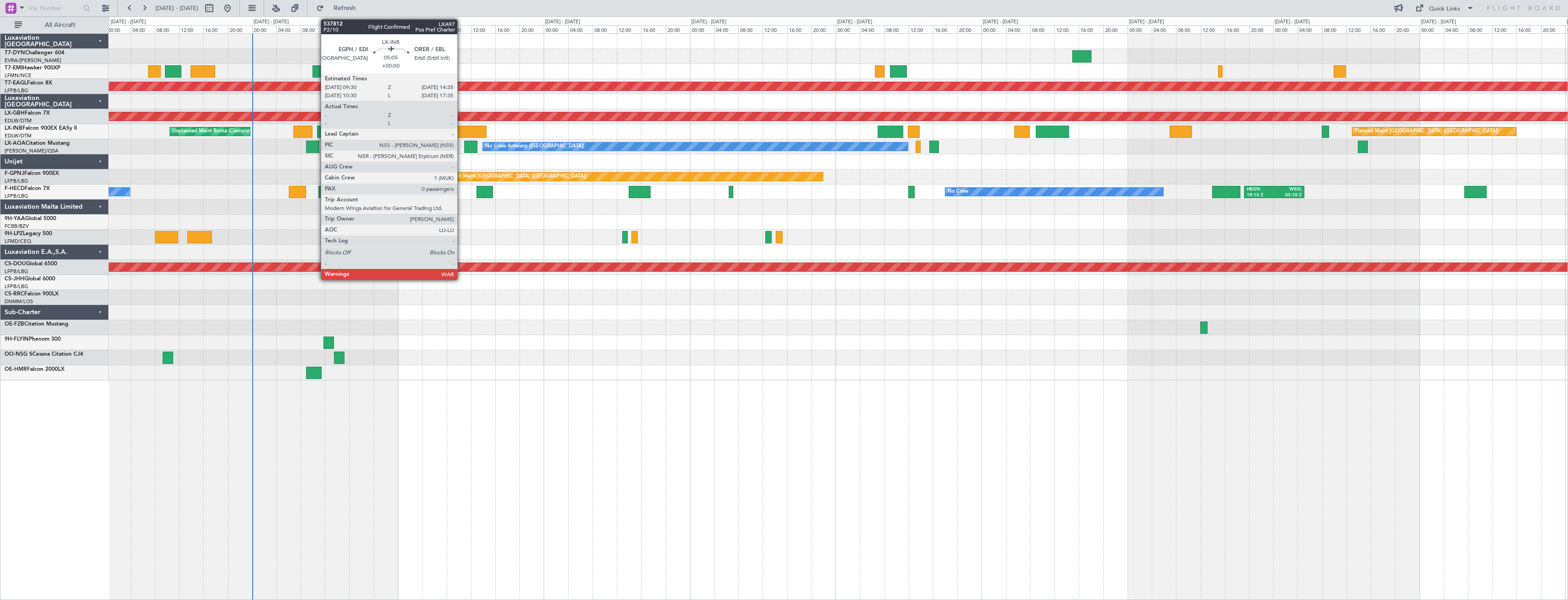
click at [462, 130] on div at bounding box center [471, 131] width 31 height 12
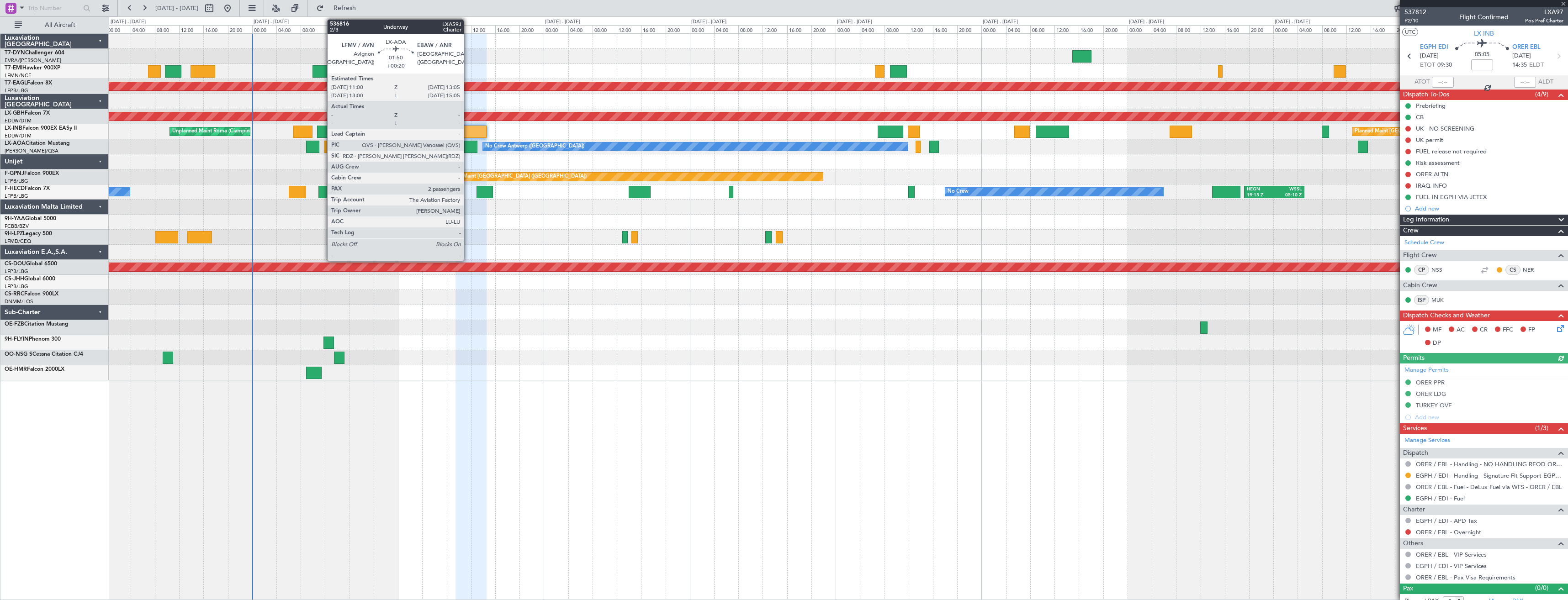
click at [467, 150] on div at bounding box center [471, 146] width 13 height 12
type input "+00:20"
type input "2"
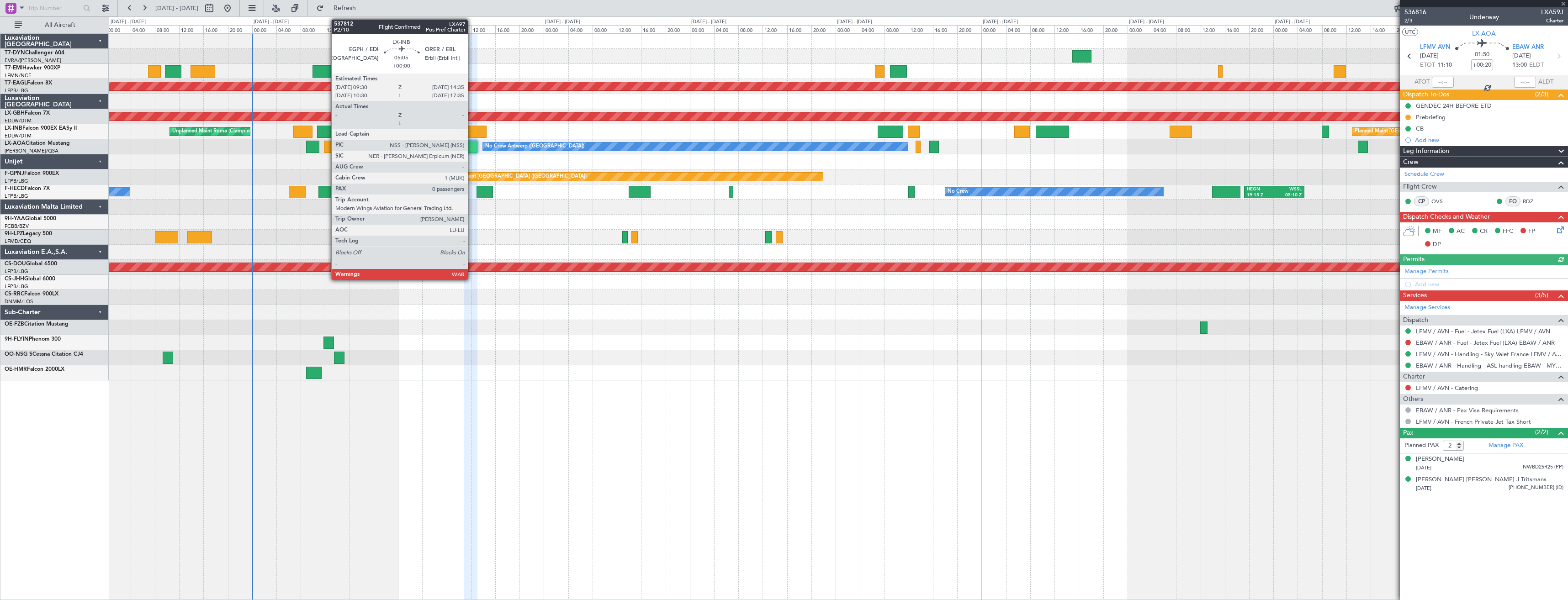
click at [472, 134] on div at bounding box center [471, 131] width 31 height 12
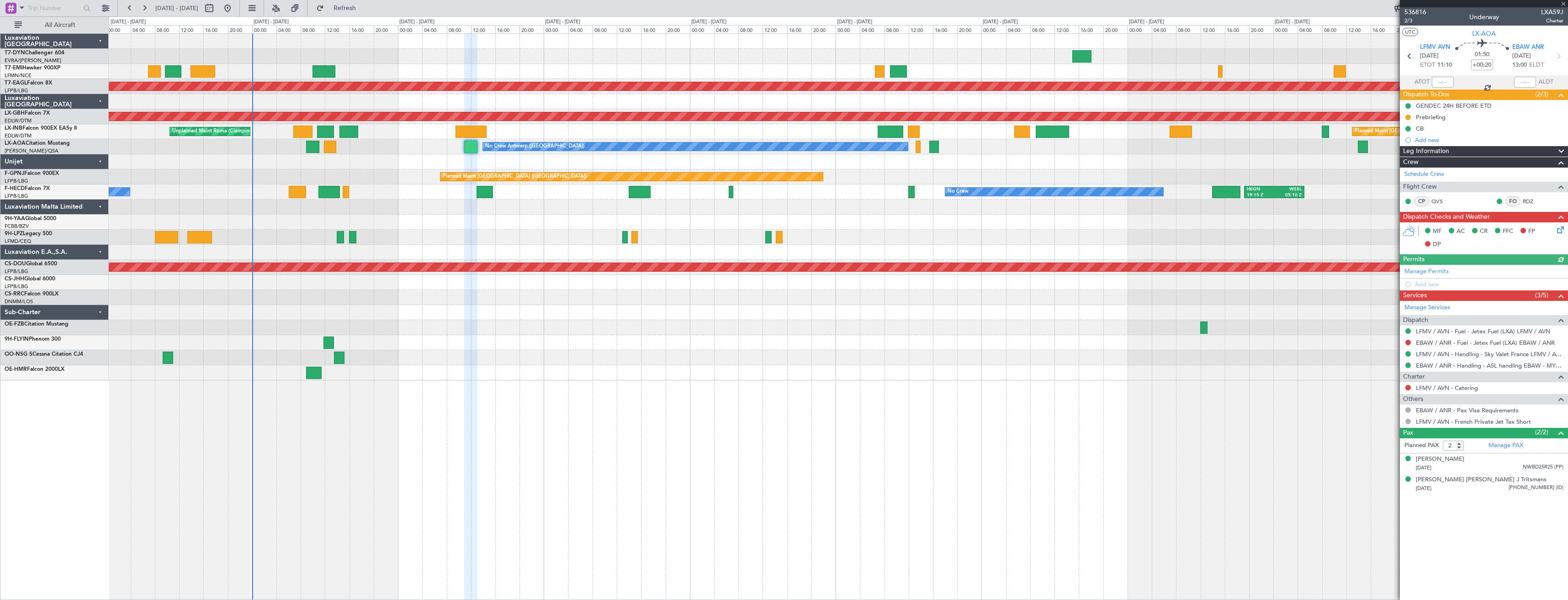
type input "0"
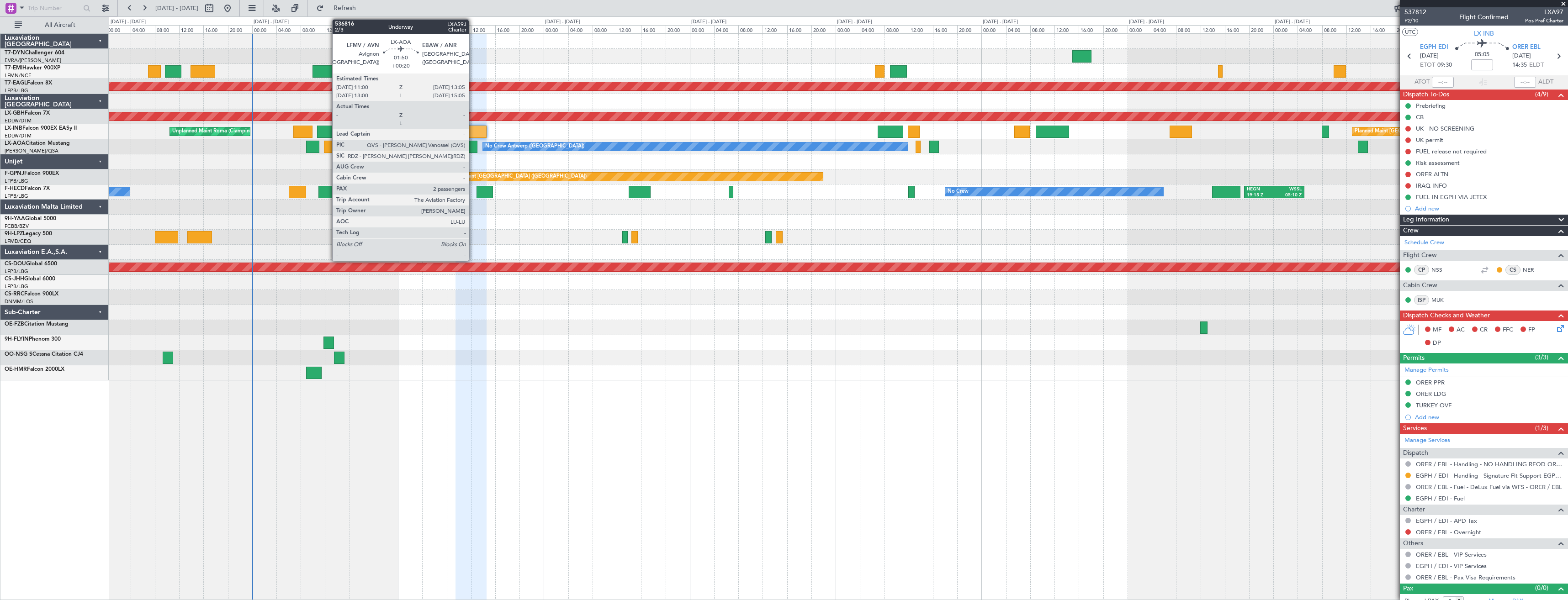
click at [473, 149] on div at bounding box center [471, 146] width 13 height 12
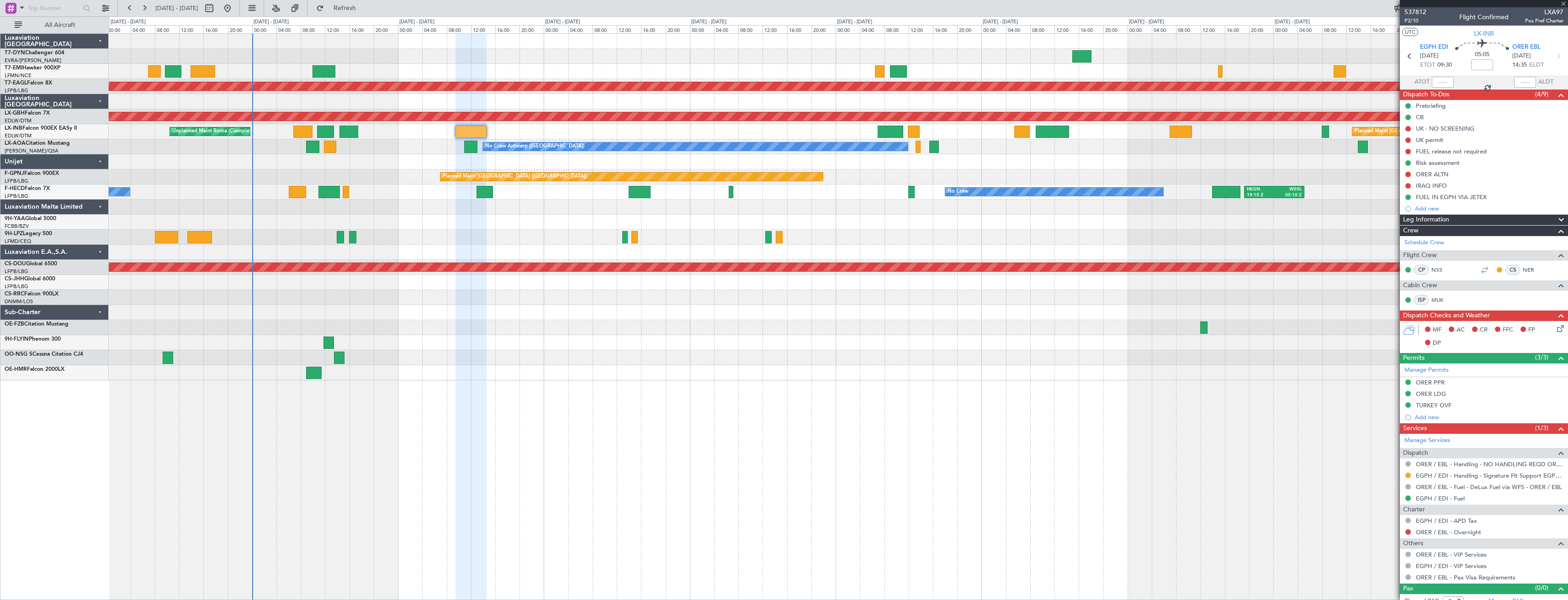
type input "+00:20"
type input "2"
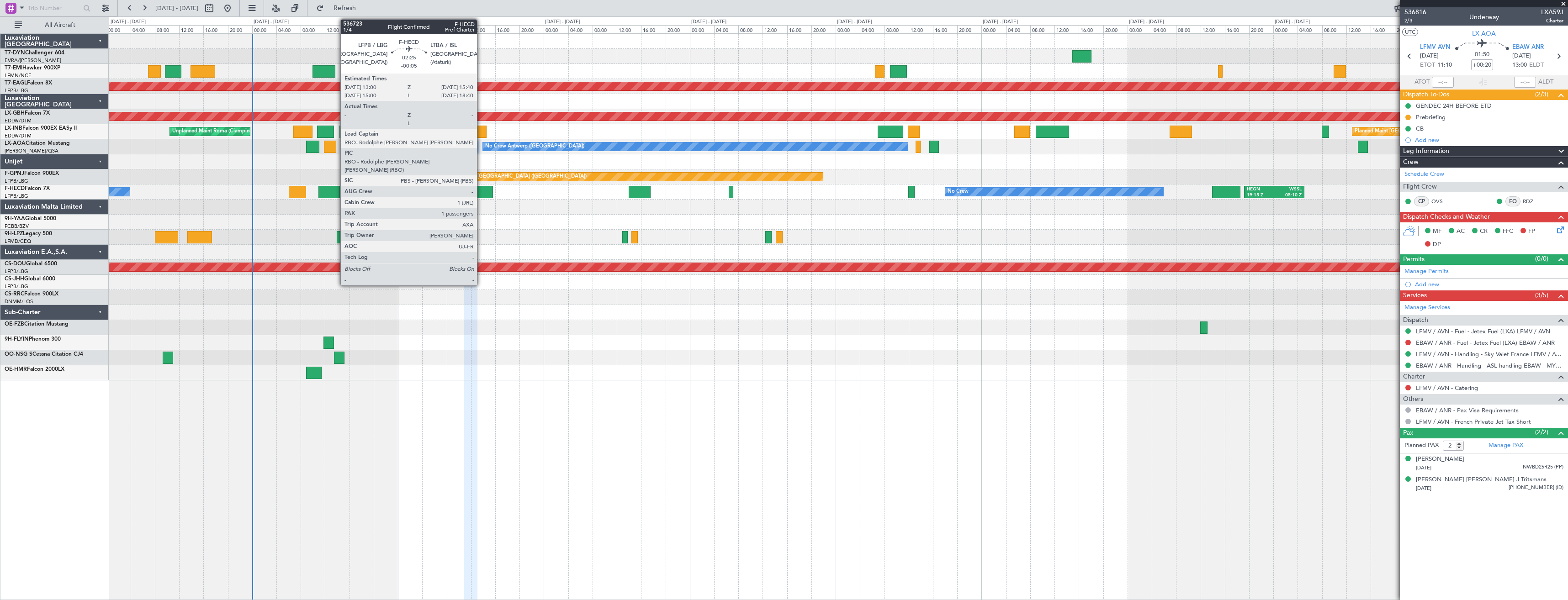
click at [481, 191] on div at bounding box center [485, 192] width 16 height 12
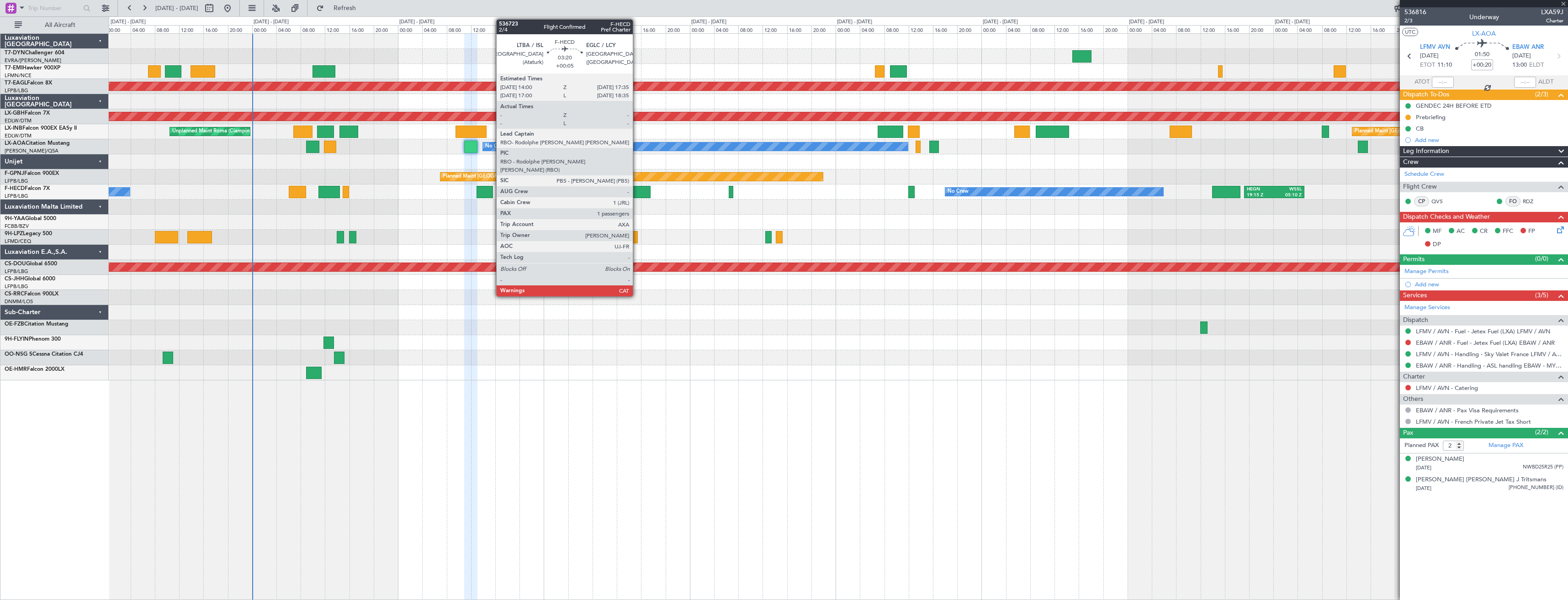
type input "-00:05"
type input "1"
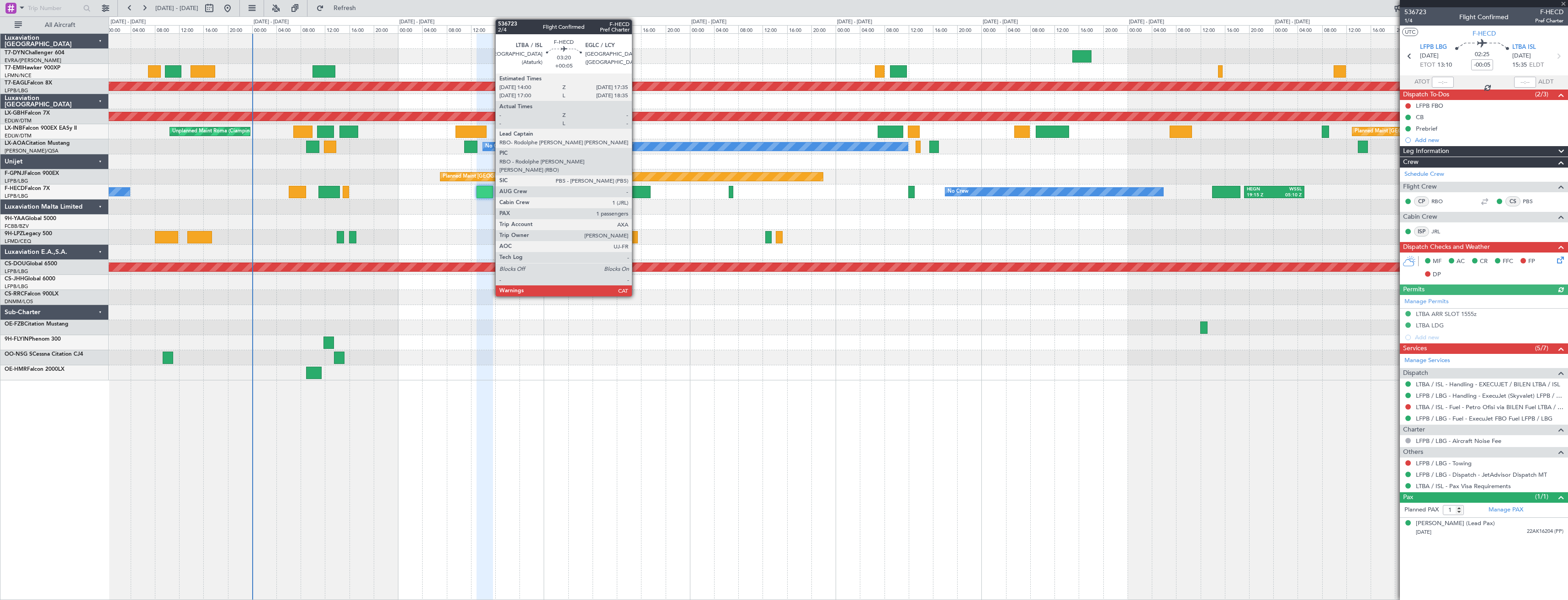
click at [636, 192] on div at bounding box center [640, 192] width 22 height 12
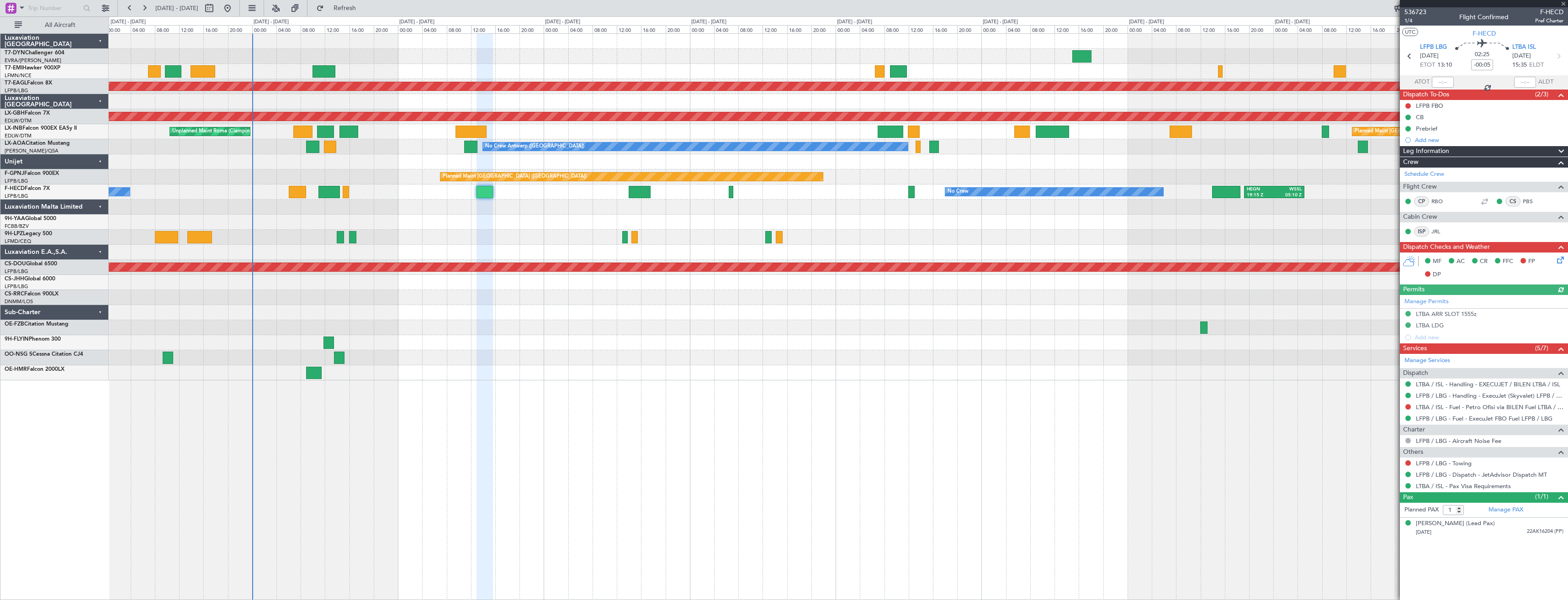
type input "+00:05"
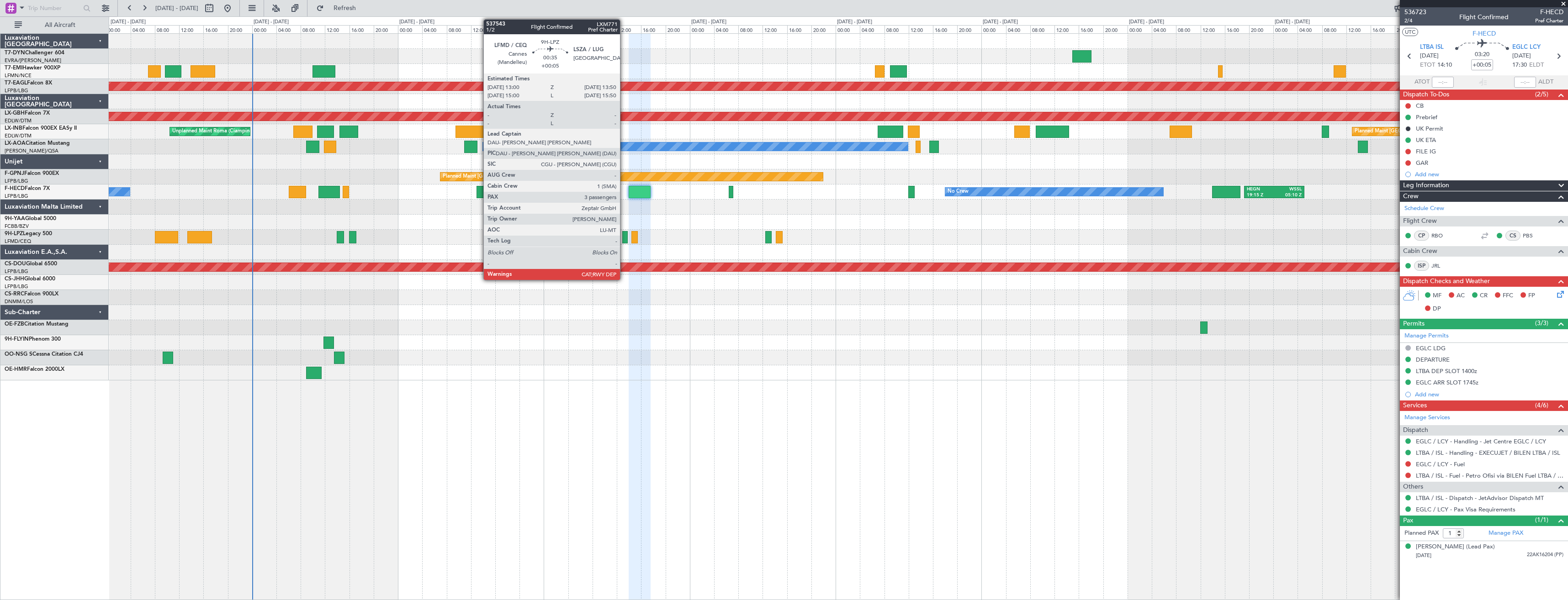
click at [624, 239] on div at bounding box center [625, 236] width 6 height 12
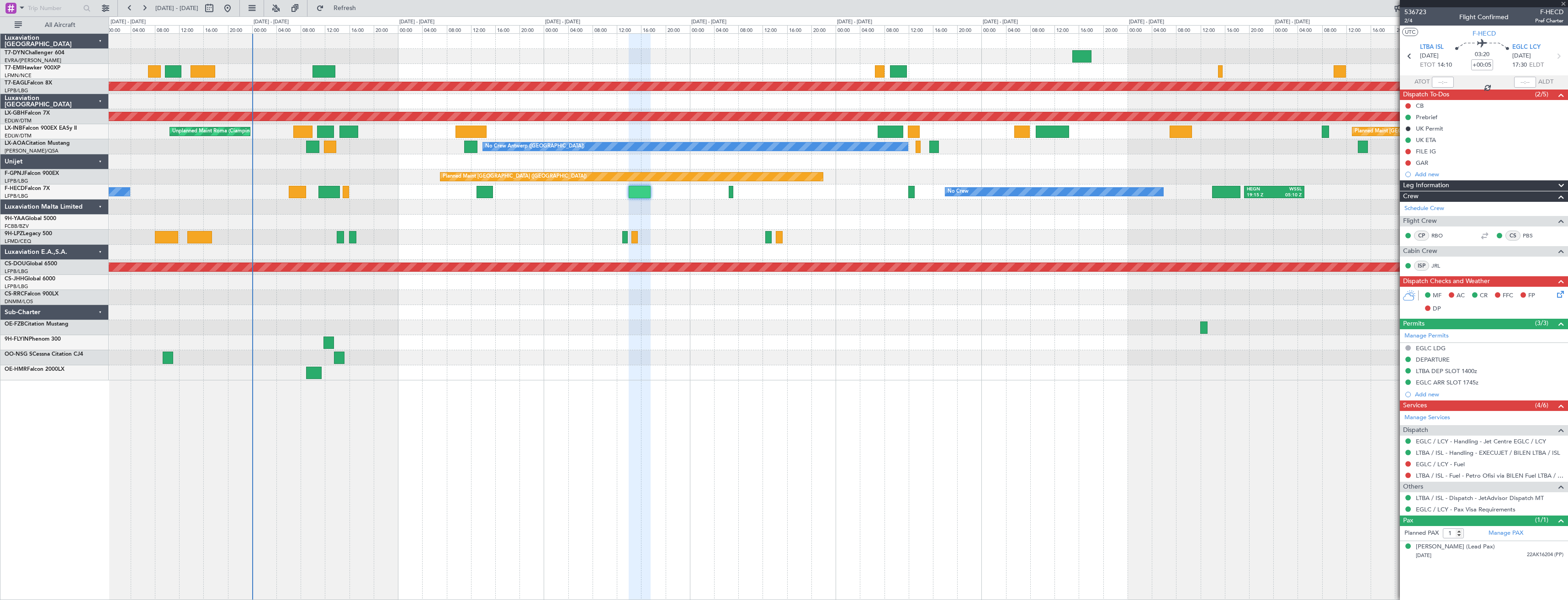
type input "3"
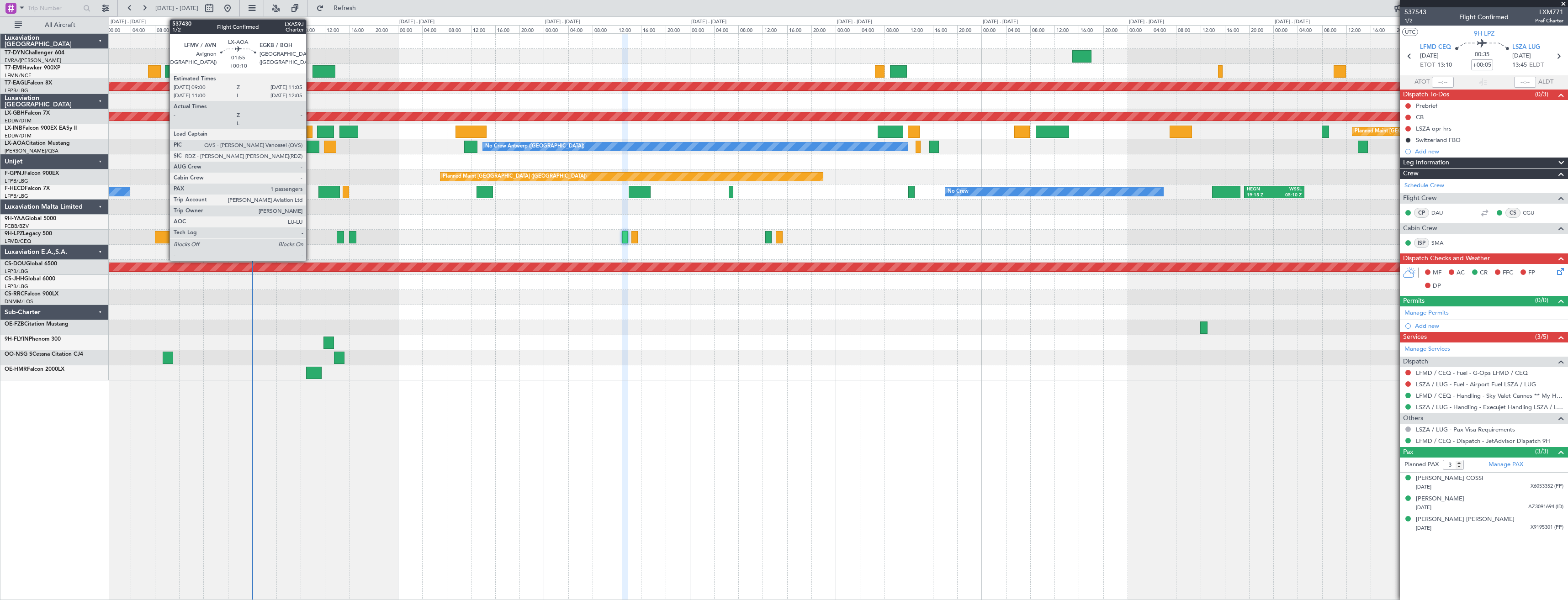
click at [310, 146] on div at bounding box center [312, 146] width 13 height 12
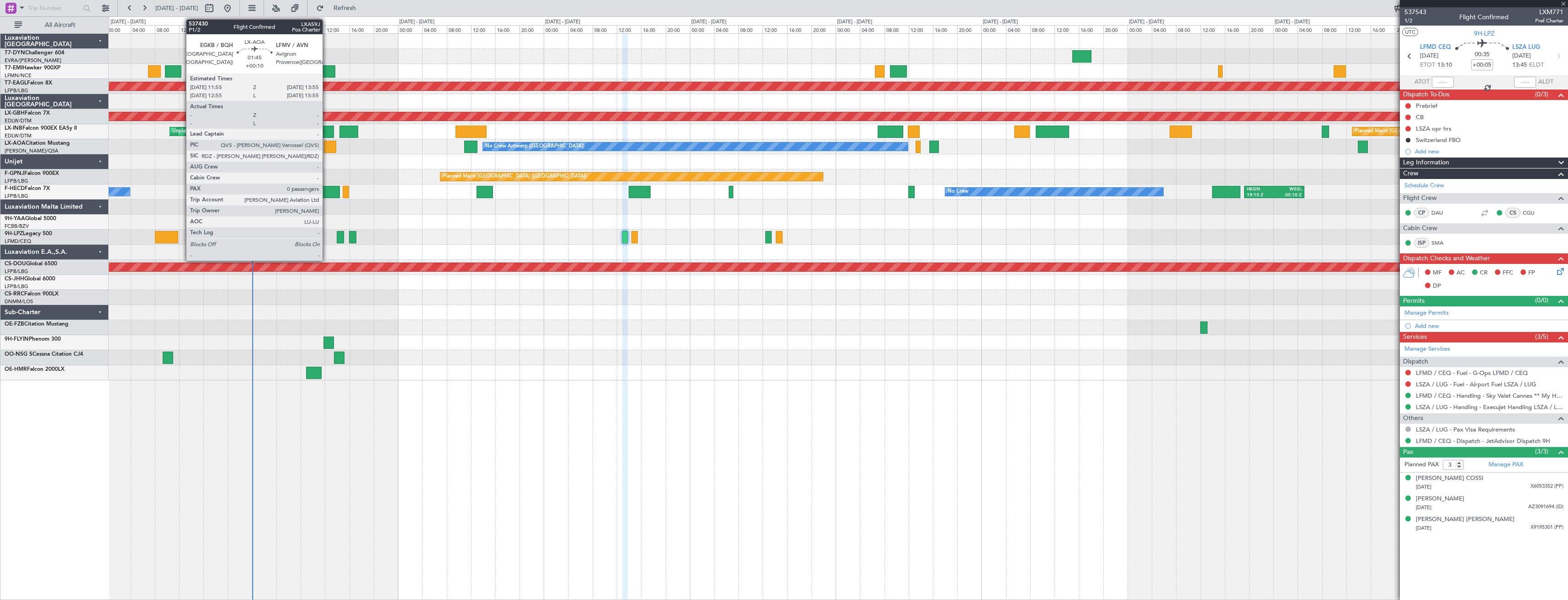
click at [326, 148] on div at bounding box center [330, 146] width 12 height 12
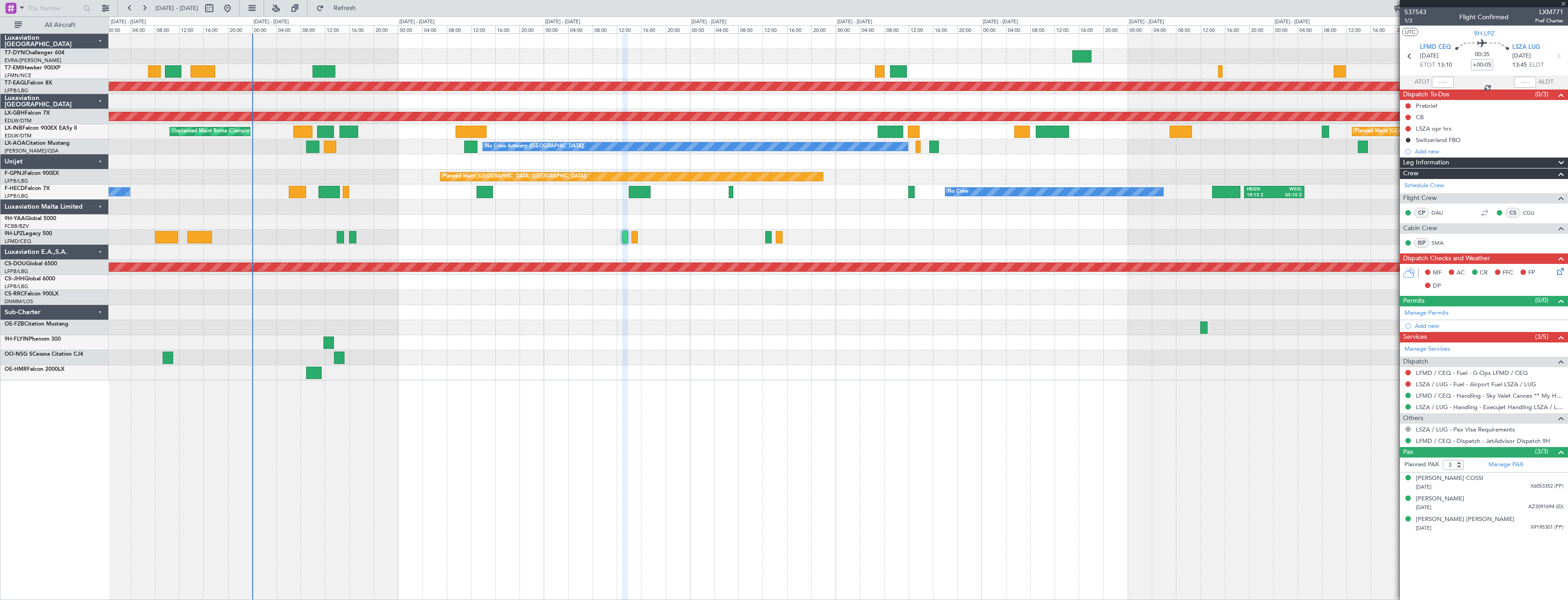
type input "+00:10"
type input "0"
